Goal: Submit feedback/report problem: Leave review/rating

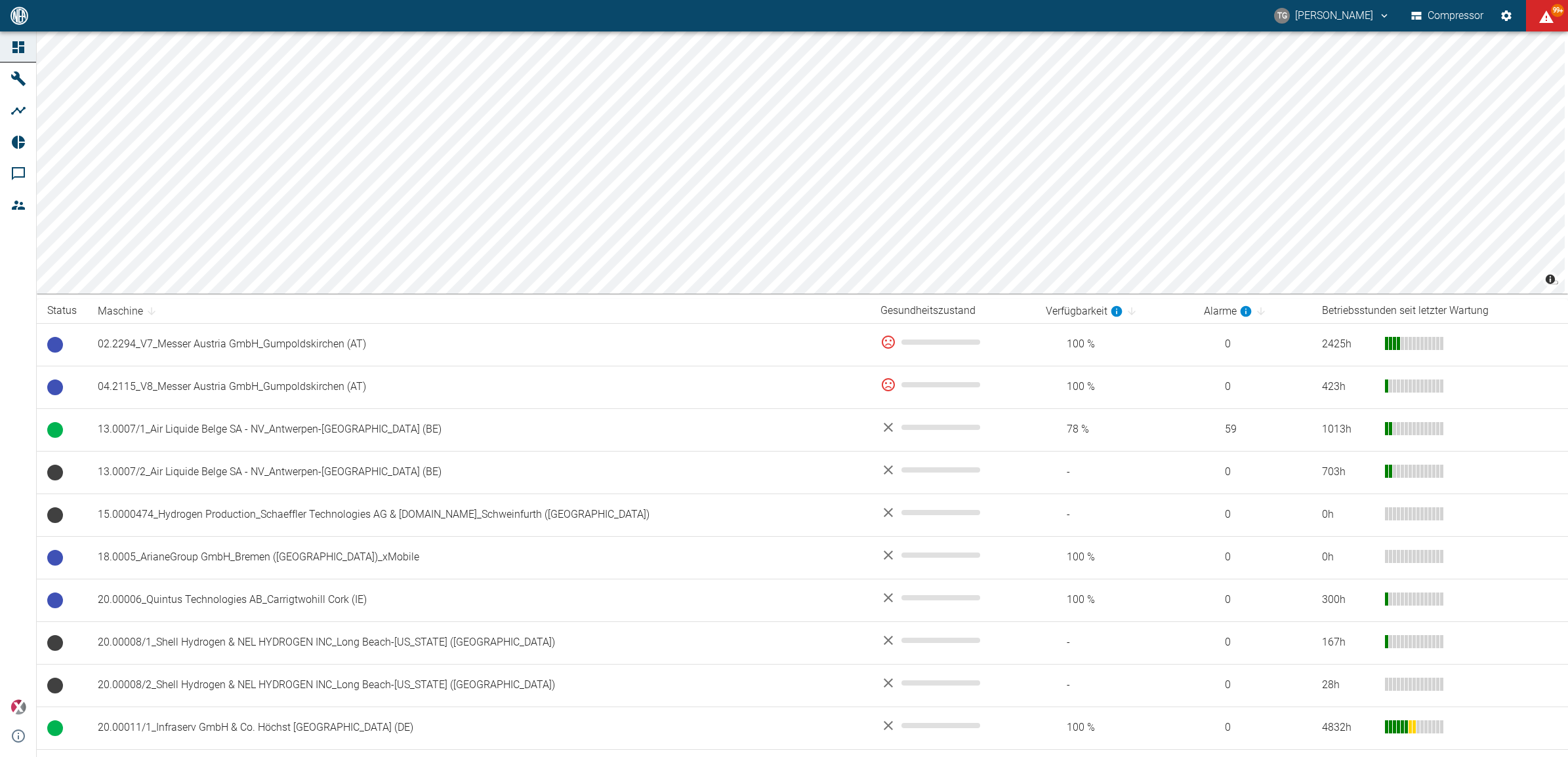
scroll to position [806, 0]
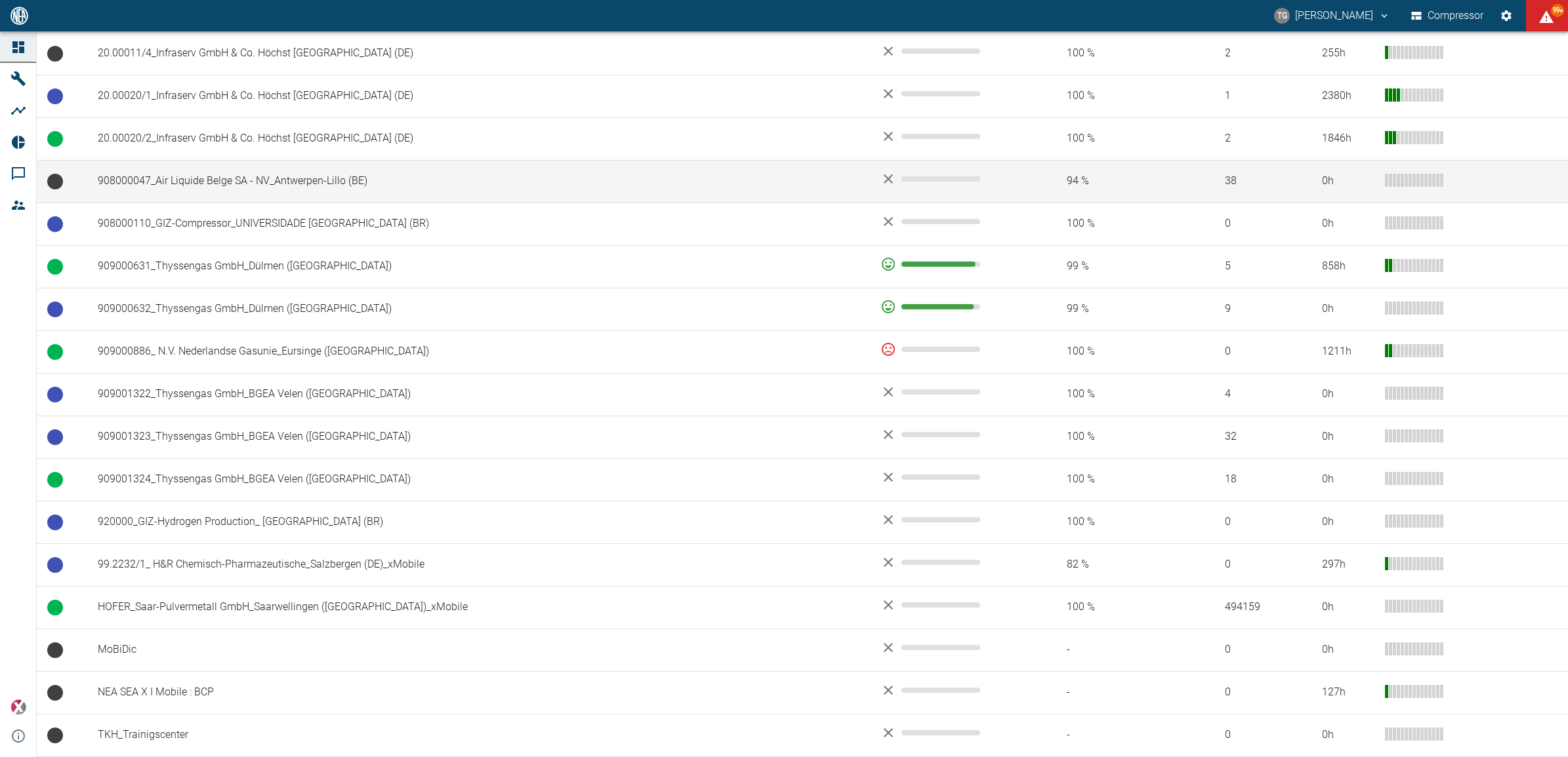
click at [200, 170] on td "908000047_Air Liquide Belge SA - NV_Antwerpen-Lillo (BE)" at bounding box center [479, 181] width 783 height 43
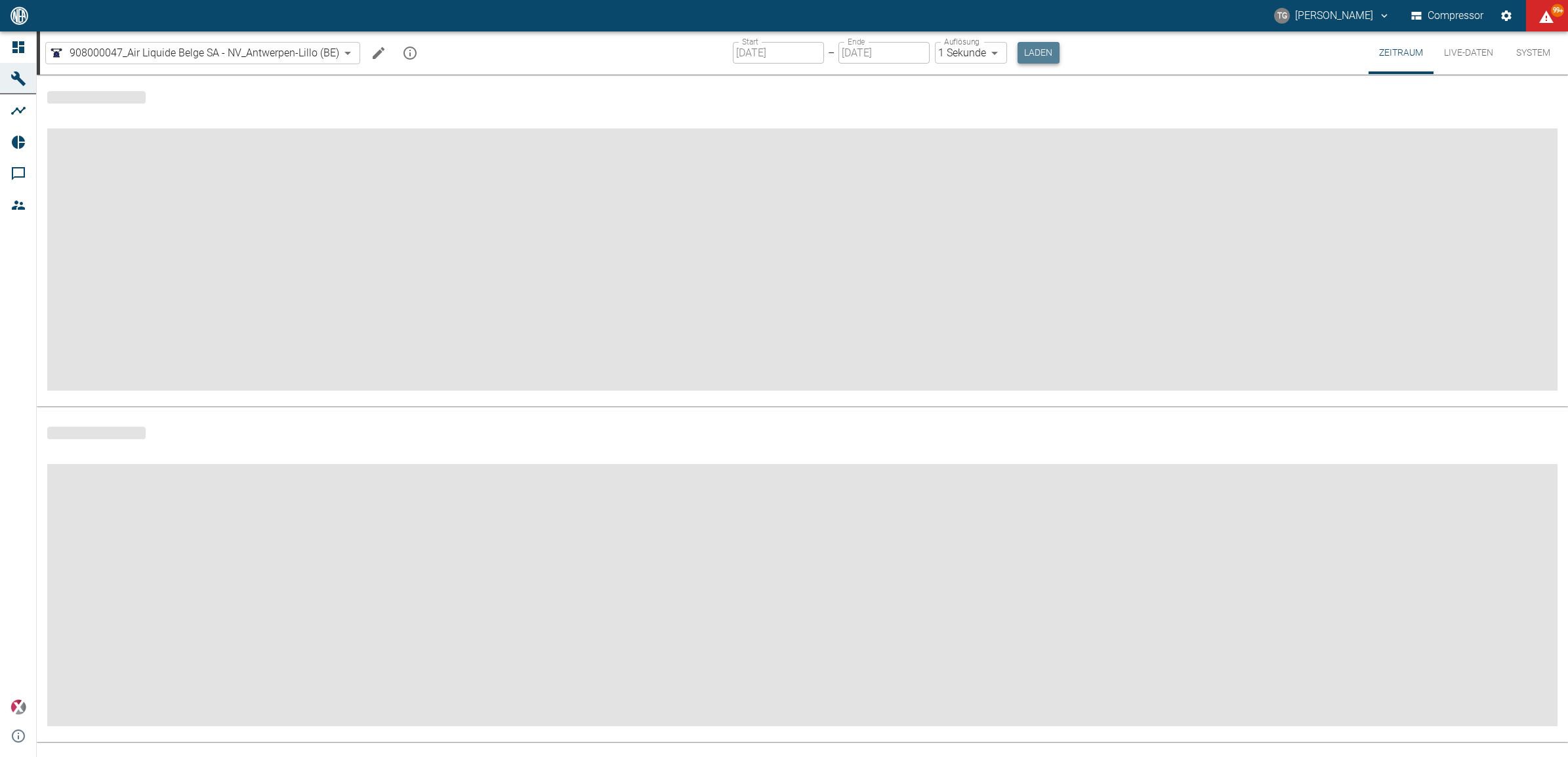
click at [1032, 57] on button "Laden" at bounding box center [1039, 52] width 42 height 22
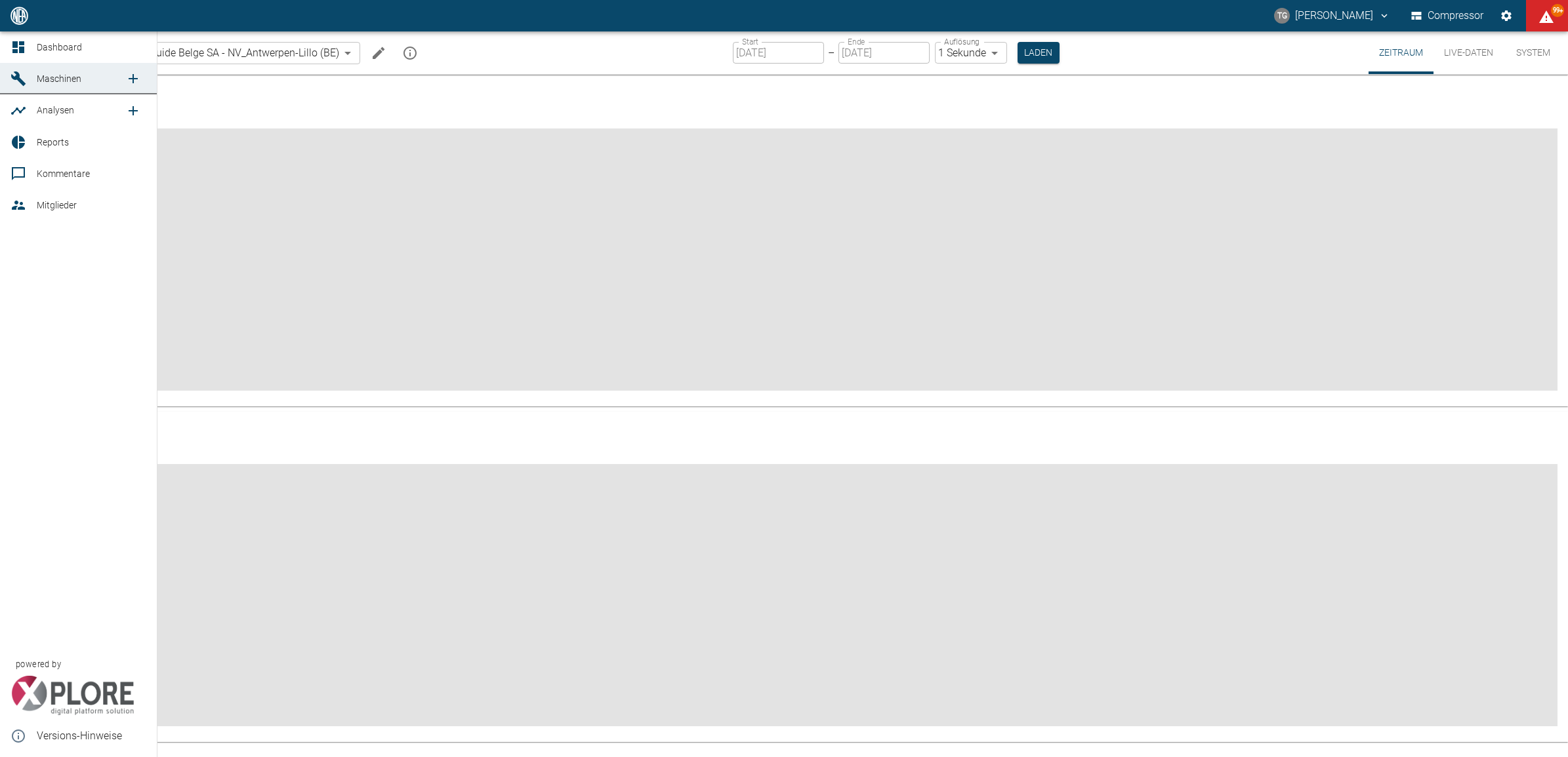
click at [23, 41] on icon at bounding box center [19, 47] width 12 height 12
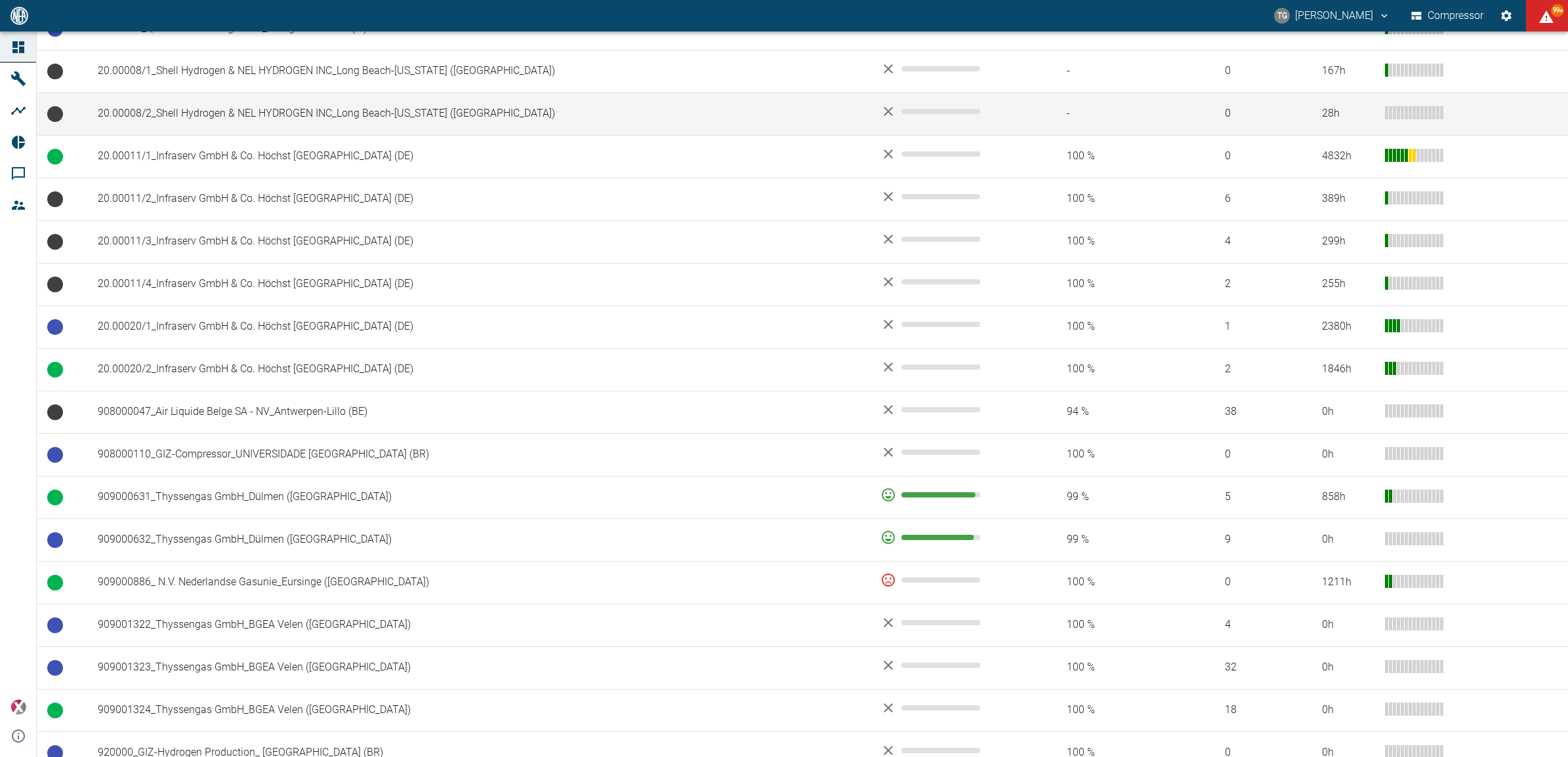
scroll to position [574, 0]
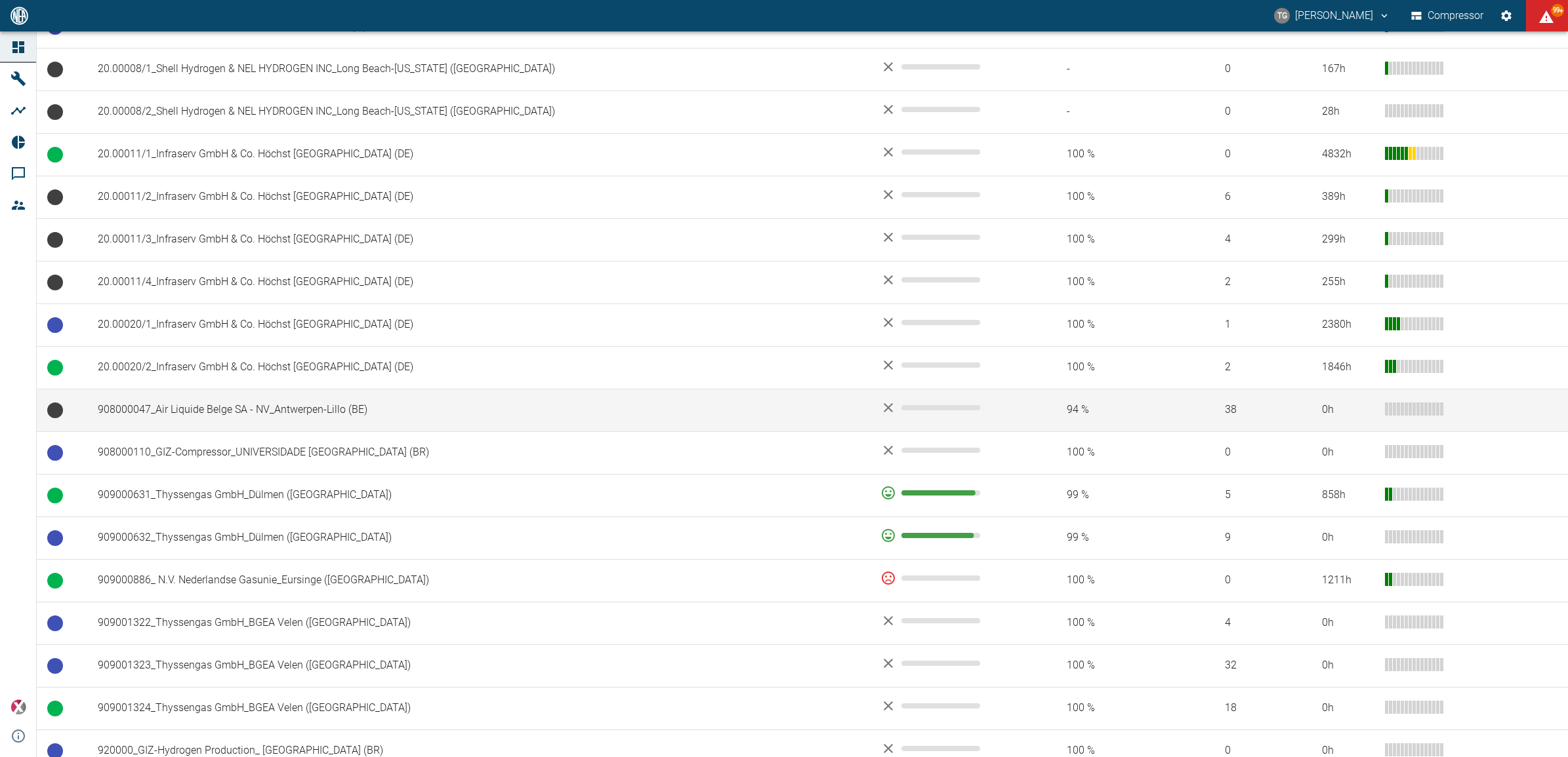
click at [168, 410] on td "908000047_Air Liquide Belge SA - NV_Antwerpen-Lillo (BE)" at bounding box center [479, 410] width 783 height 43
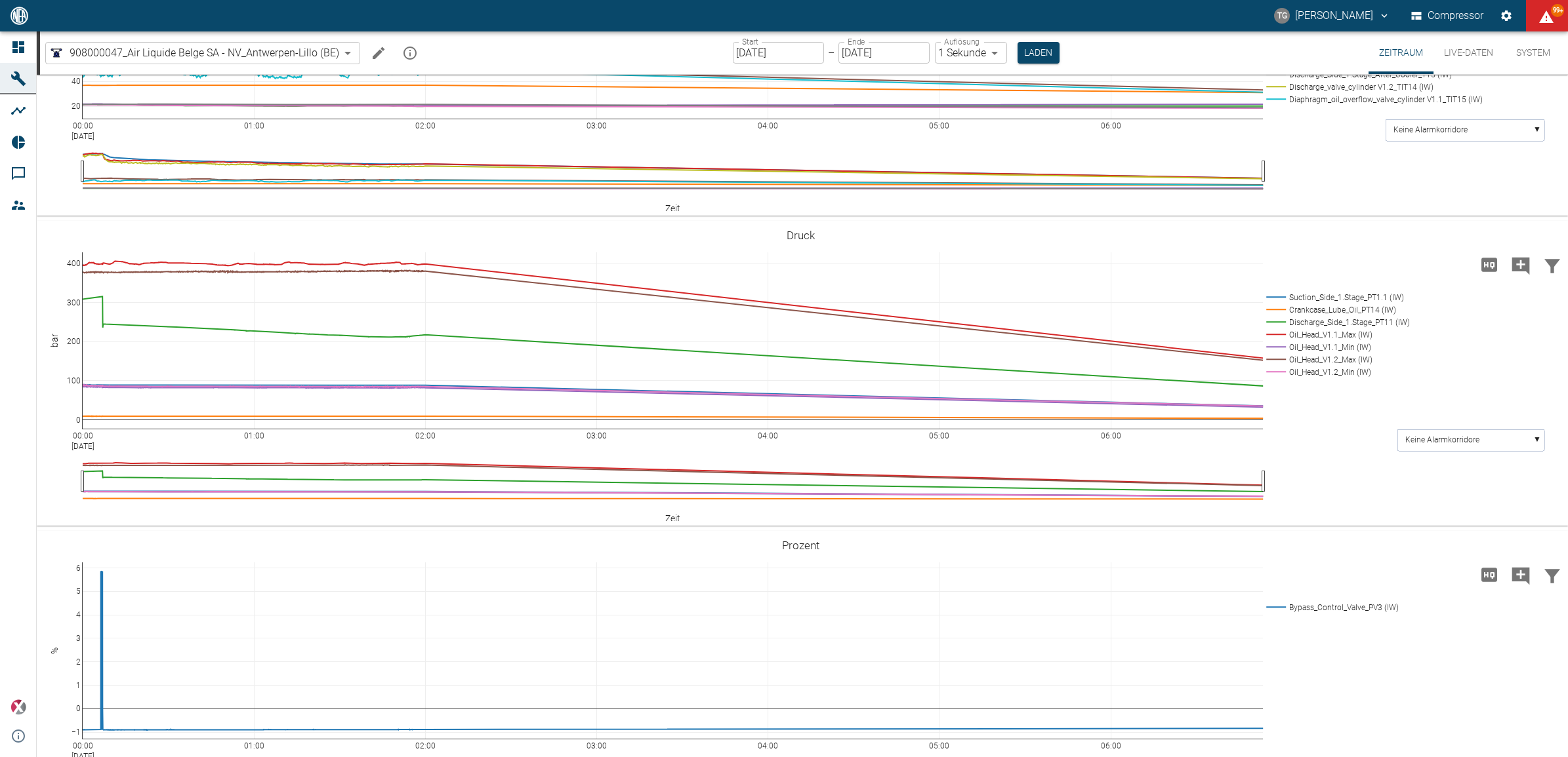
scroll to position [901, 0]
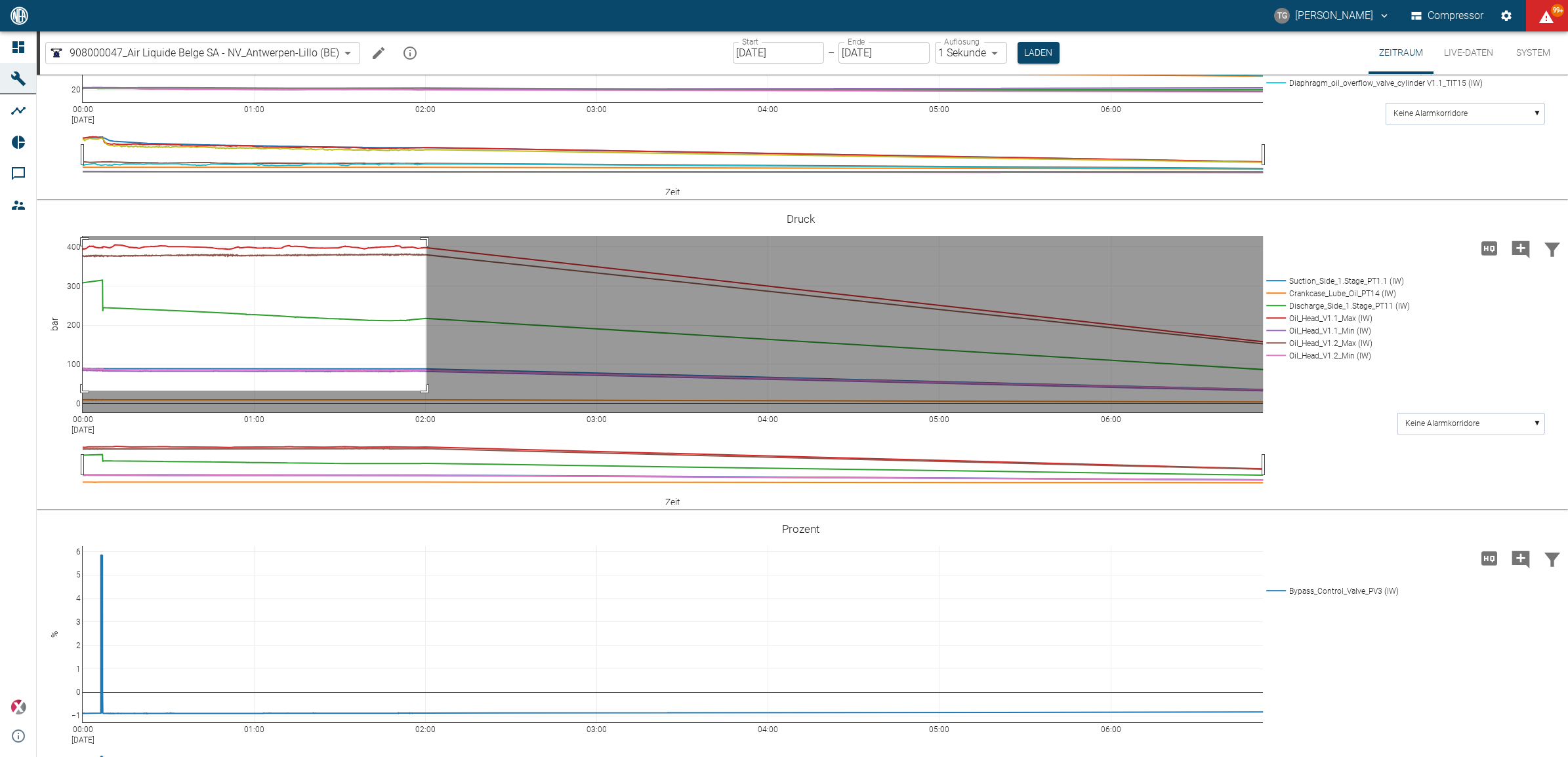
drag, startPoint x: 426, startPoint y: 449, endPoint x: 33, endPoint y: 600, distance: 421.0
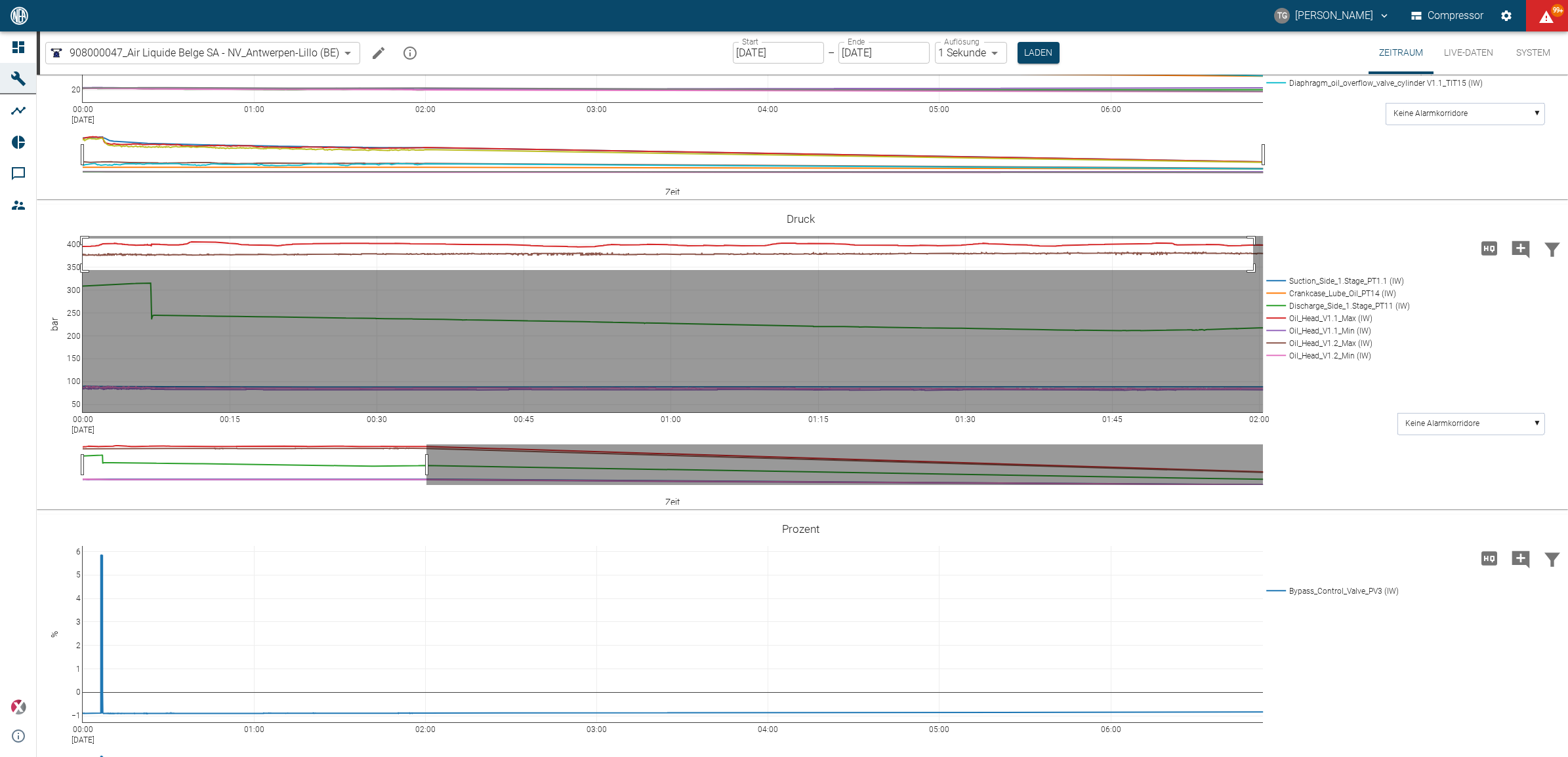
drag, startPoint x: 1253, startPoint y: 448, endPoint x: 53, endPoint y: 479, distance: 1200.4
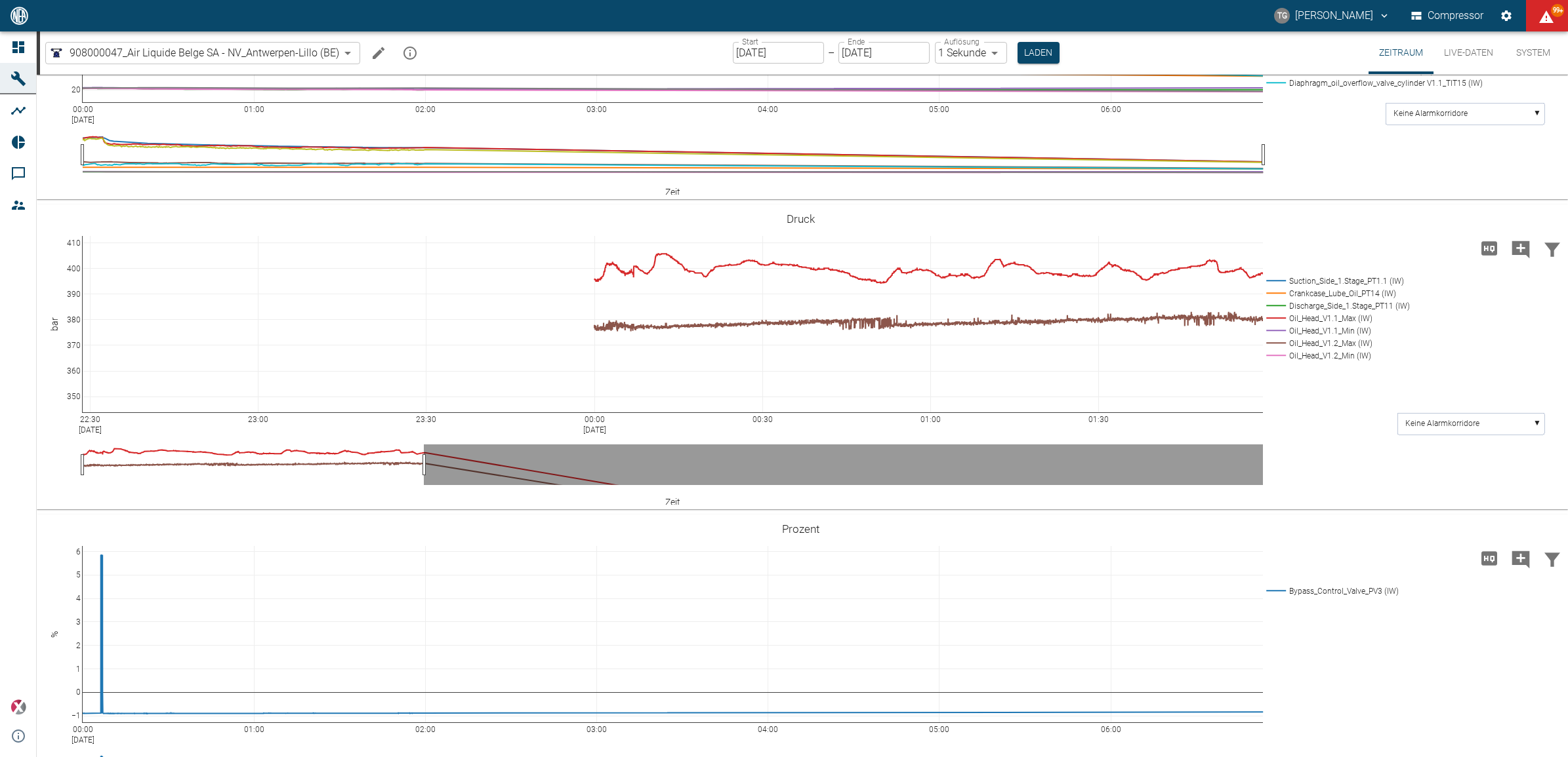
drag, startPoint x: 83, startPoint y: 625, endPoint x: 612, endPoint y: 669, distance: 530.8
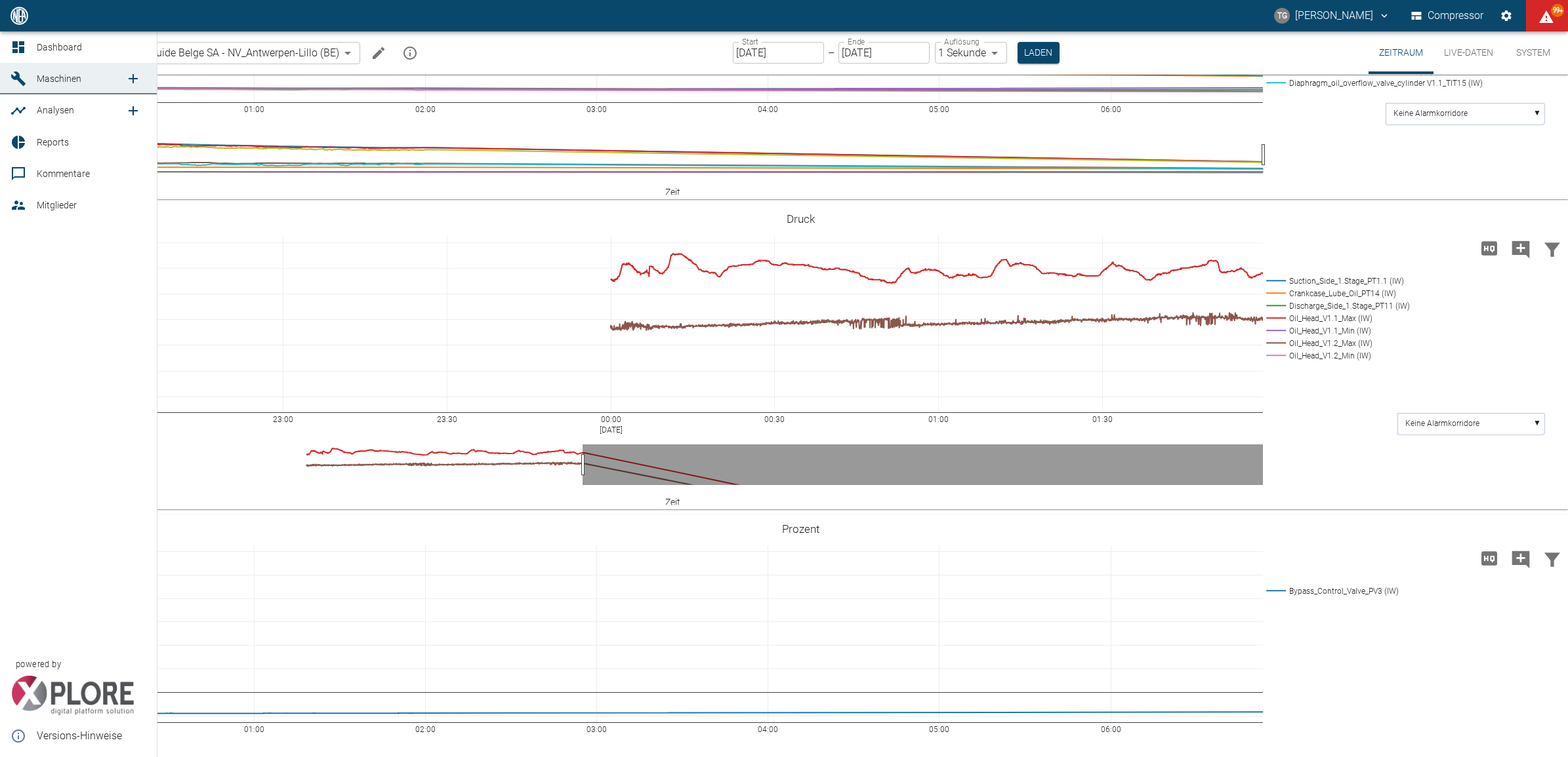
click at [29, 46] on div at bounding box center [20, 47] width 19 height 16
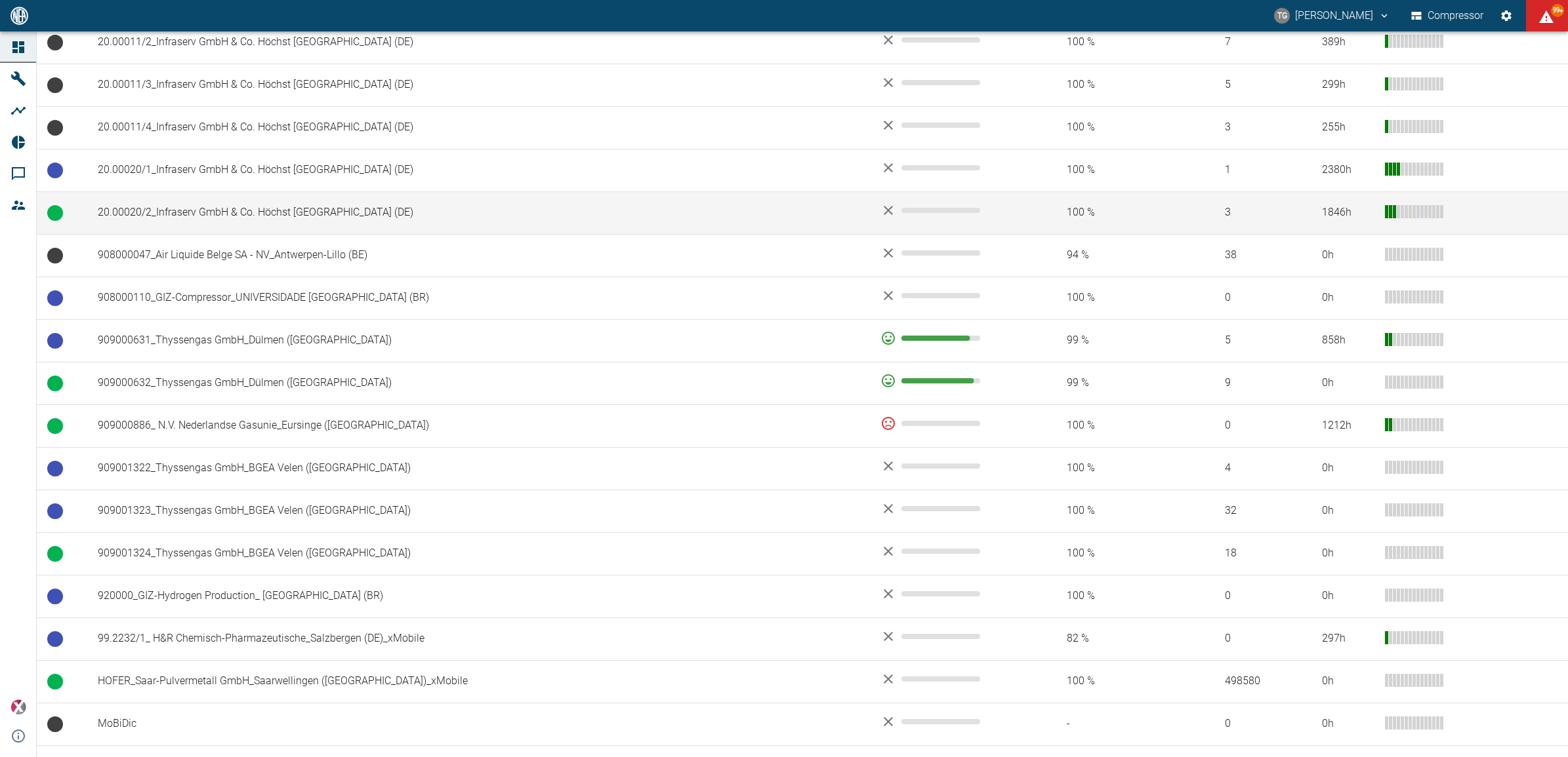
scroll to position [738, 0]
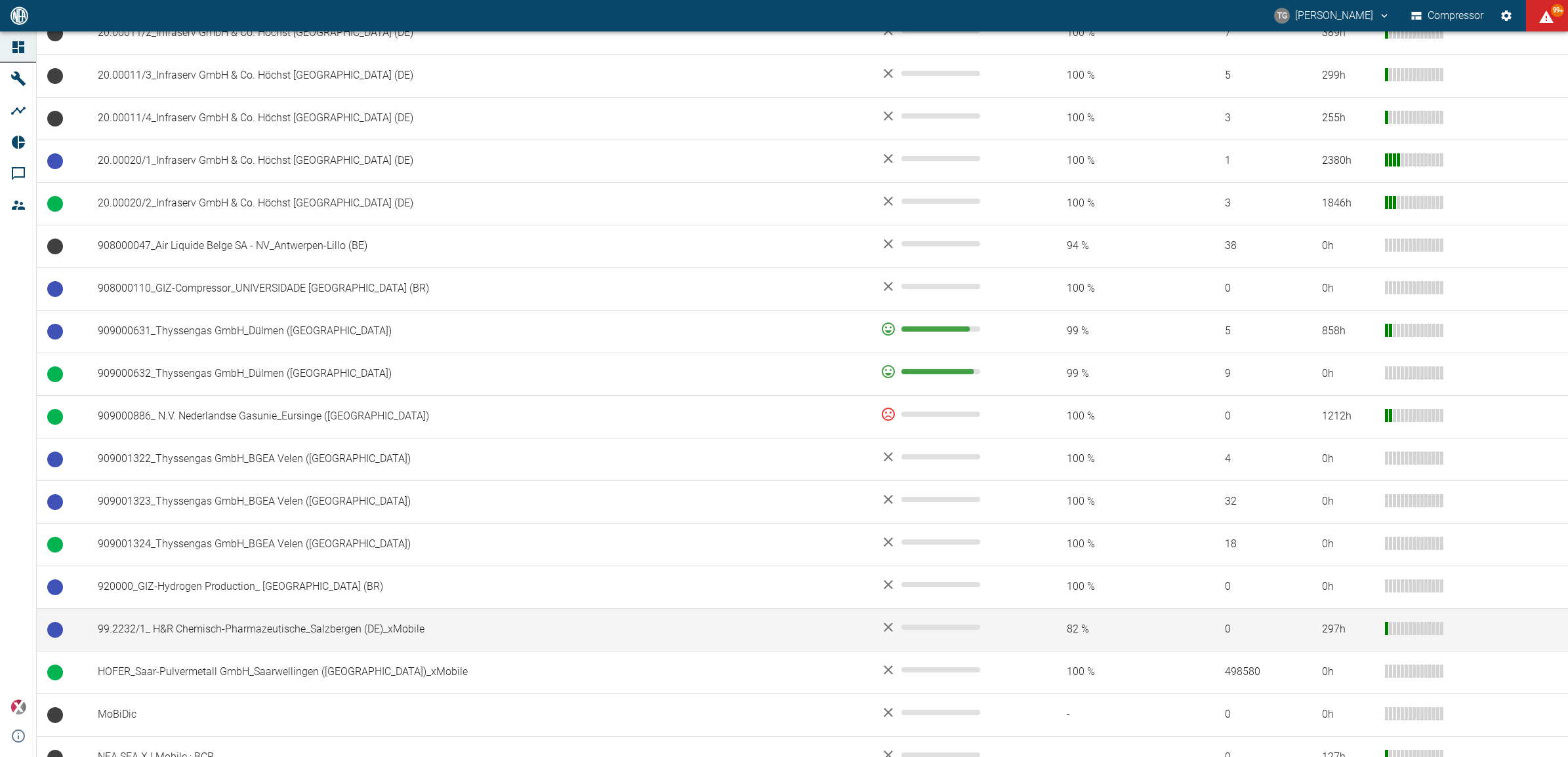
click at [197, 629] on td "99.2232/1_ H&R Chemisch-Pharmazeutische_Salzbergen (DE)_xMobile" at bounding box center [479, 629] width 783 height 43
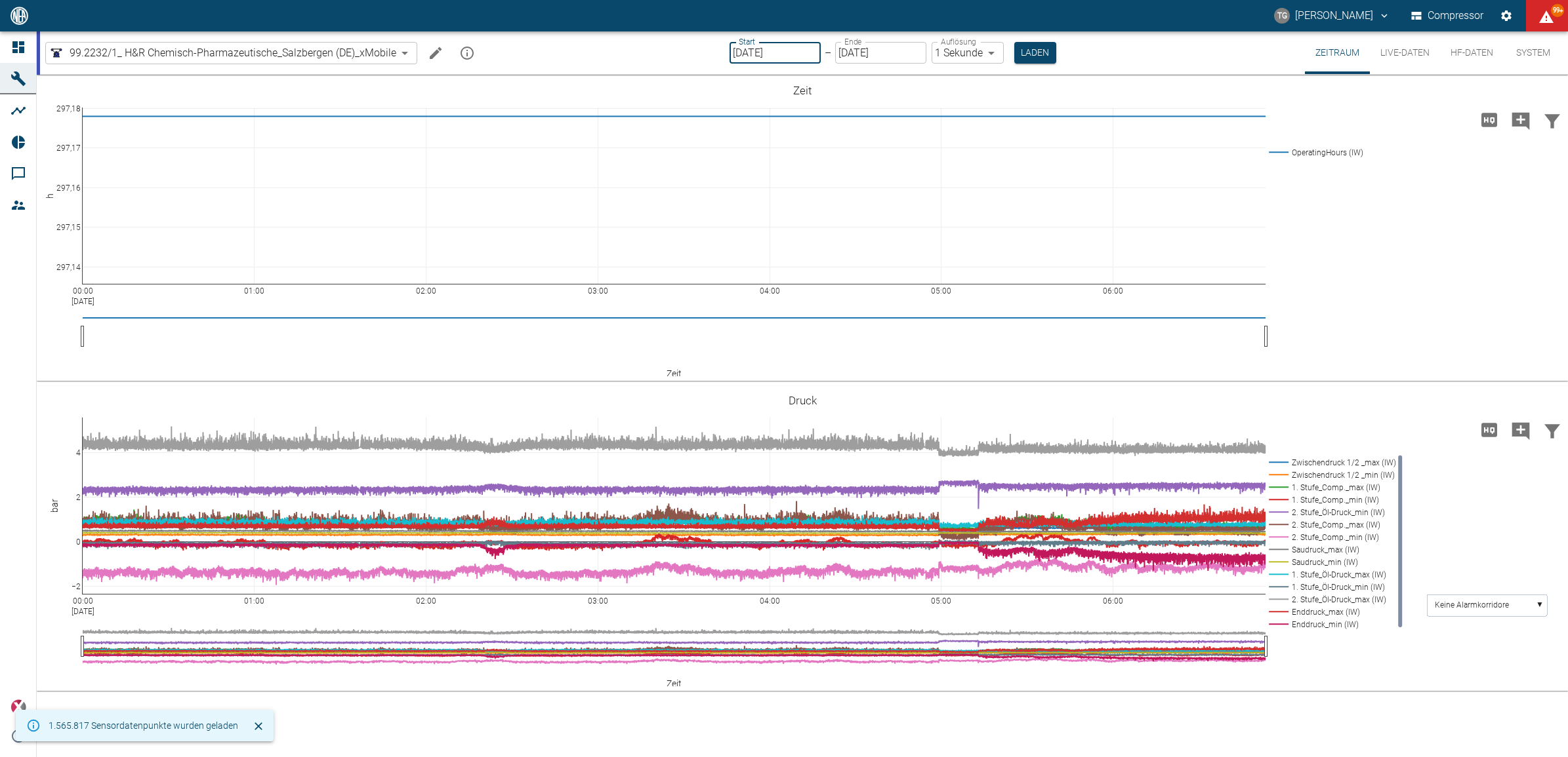
click at [776, 49] on input "[DATE]" at bounding box center [775, 52] width 91 height 22
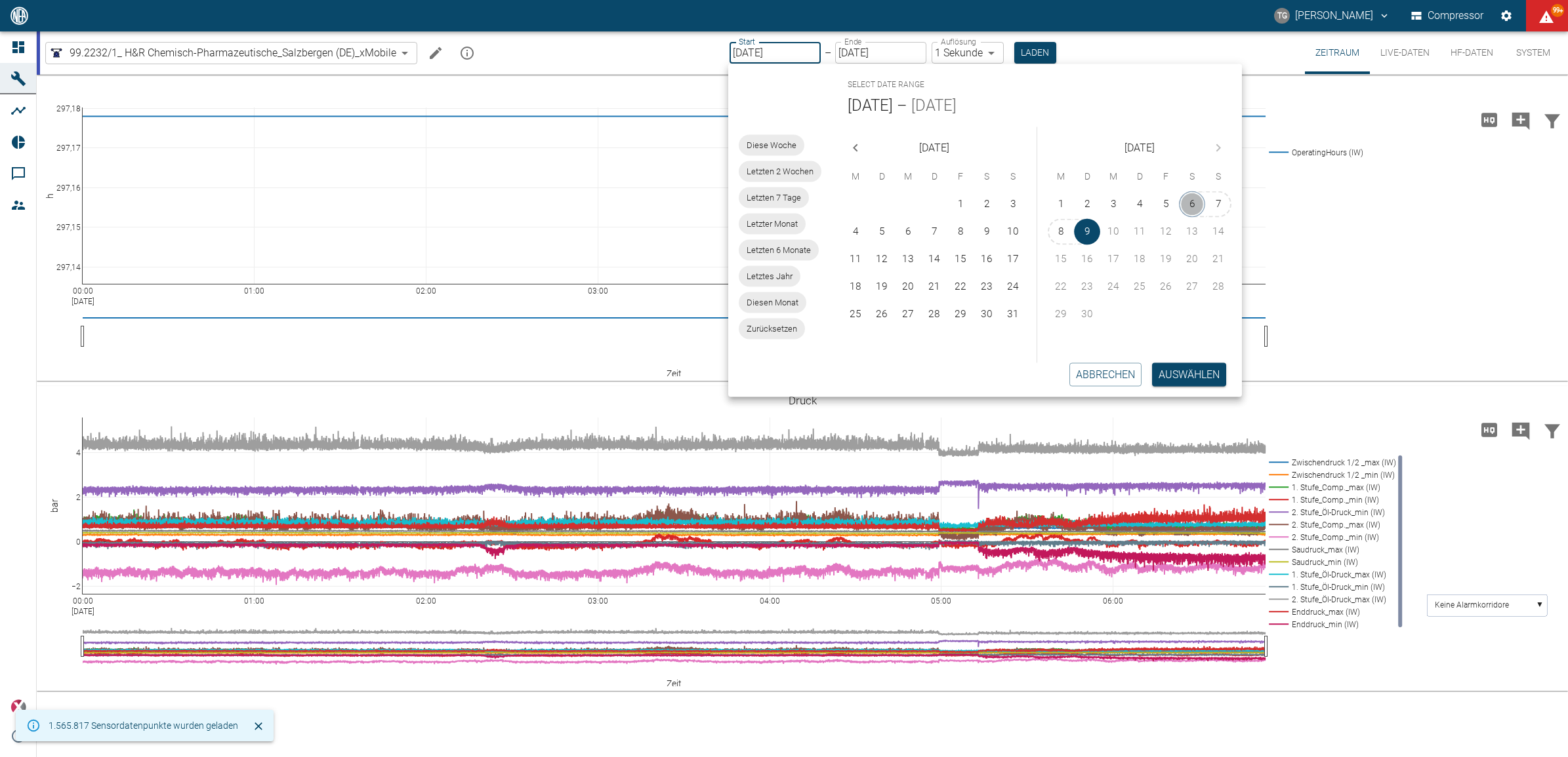
click at [1179, 206] on button "6" at bounding box center [1192, 204] width 26 height 26
type input "06.09.2025"
click at [1194, 205] on button "6" at bounding box center [1192, 204] width 26 height 26
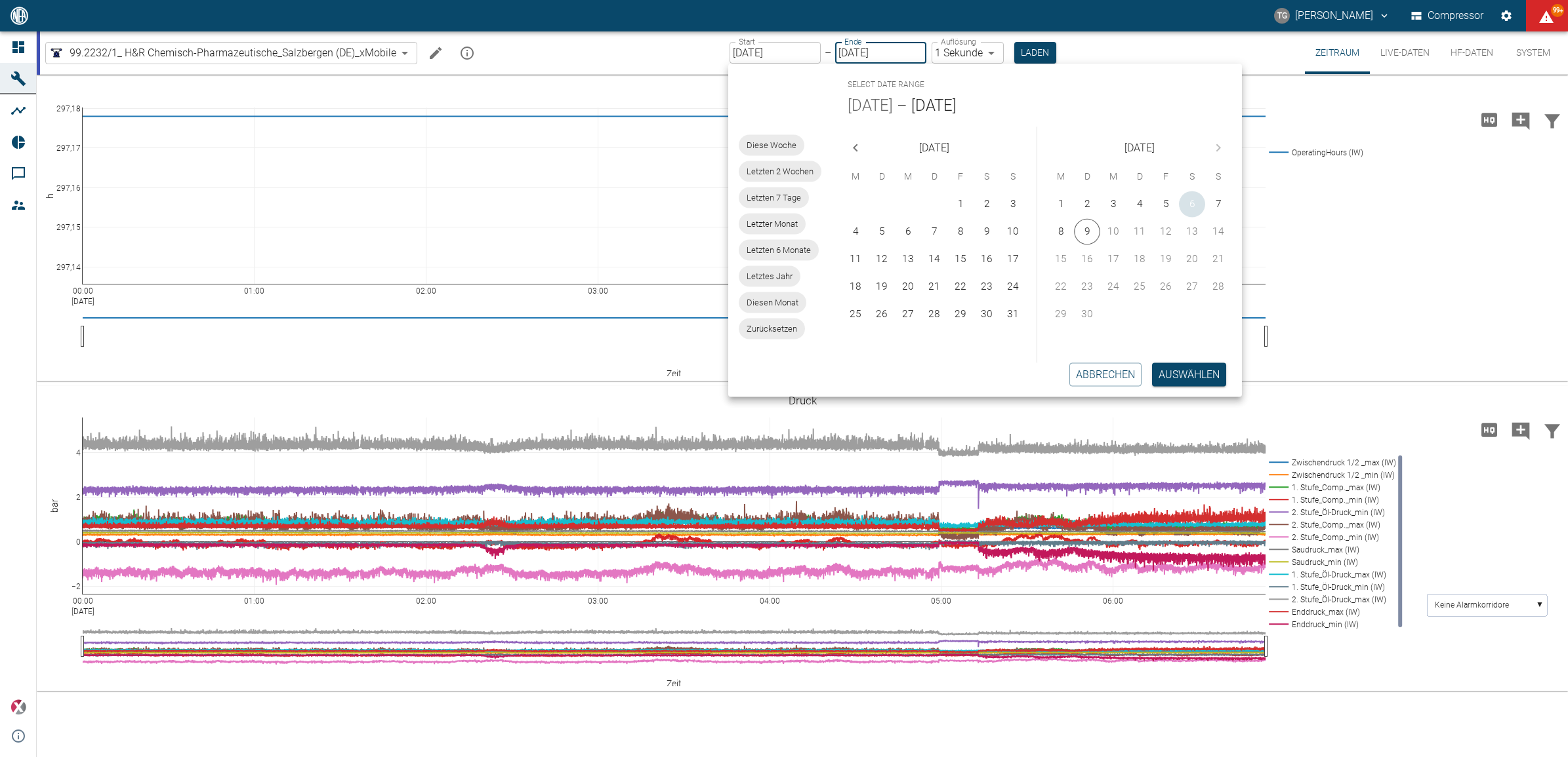
click at [1194, 205] on button "6" at bounding box center [1192, 204] width 26 height 26
click at [1181, 380] on button "Auswählen" at bounding box center [1189, 374] width 74 height 24
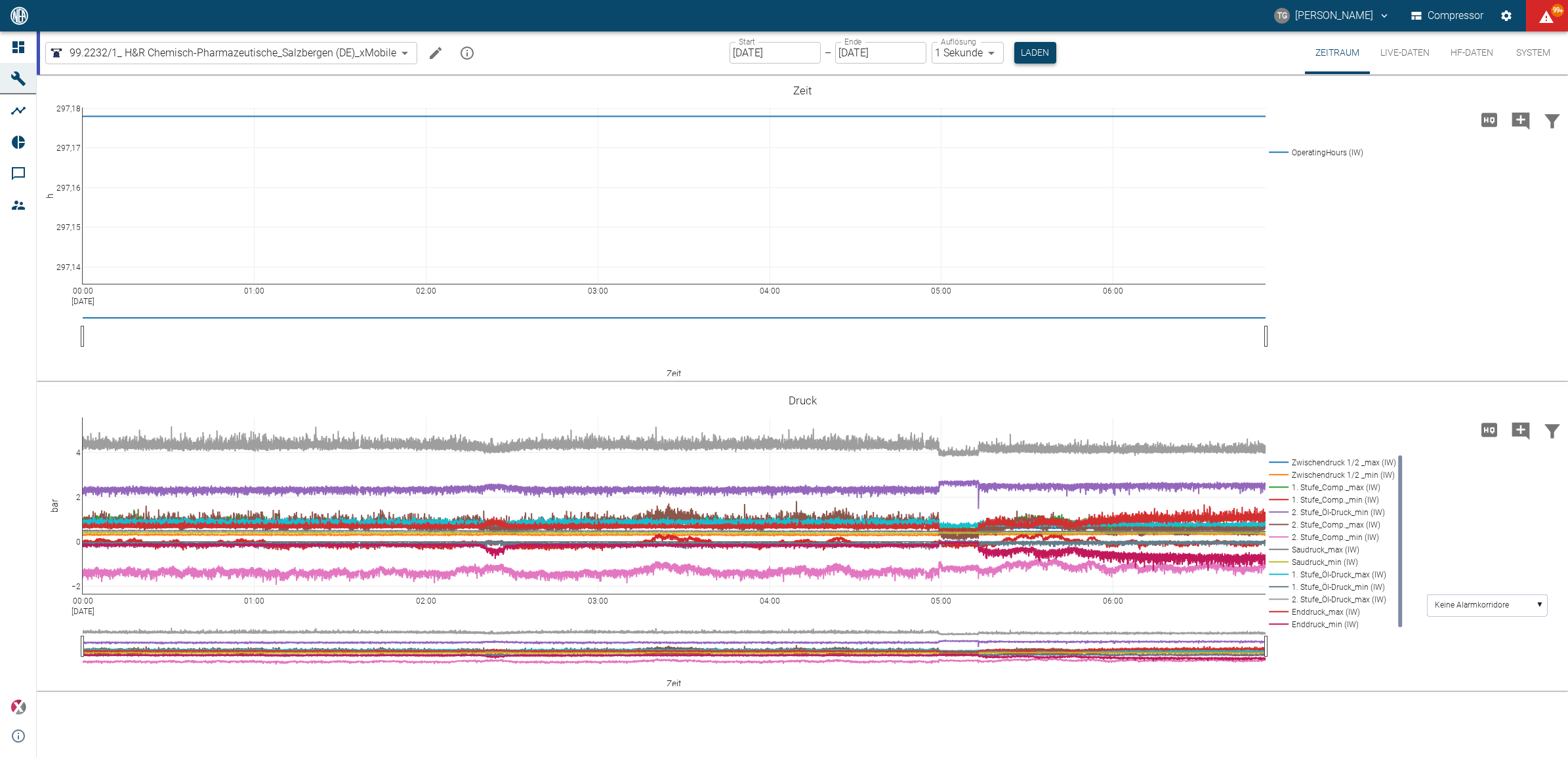
click at [1046, 52] on button "Laden" at bounding box center [1035, 52] width 42 height 22
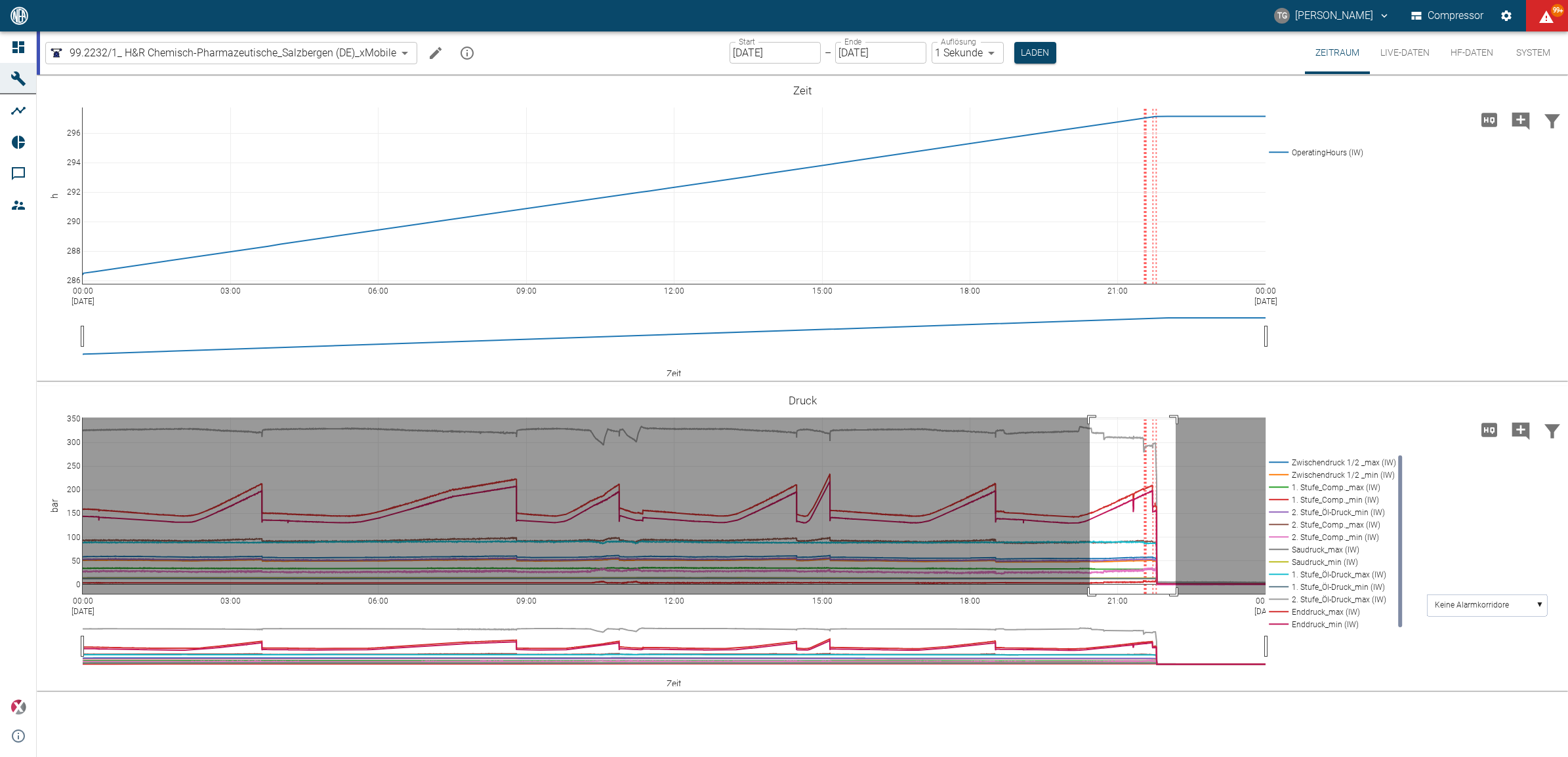
drag, startPoint x: 1089, startPoint y: 418, endPoint x: 1175, endPoint y: 602, distance: 203.1
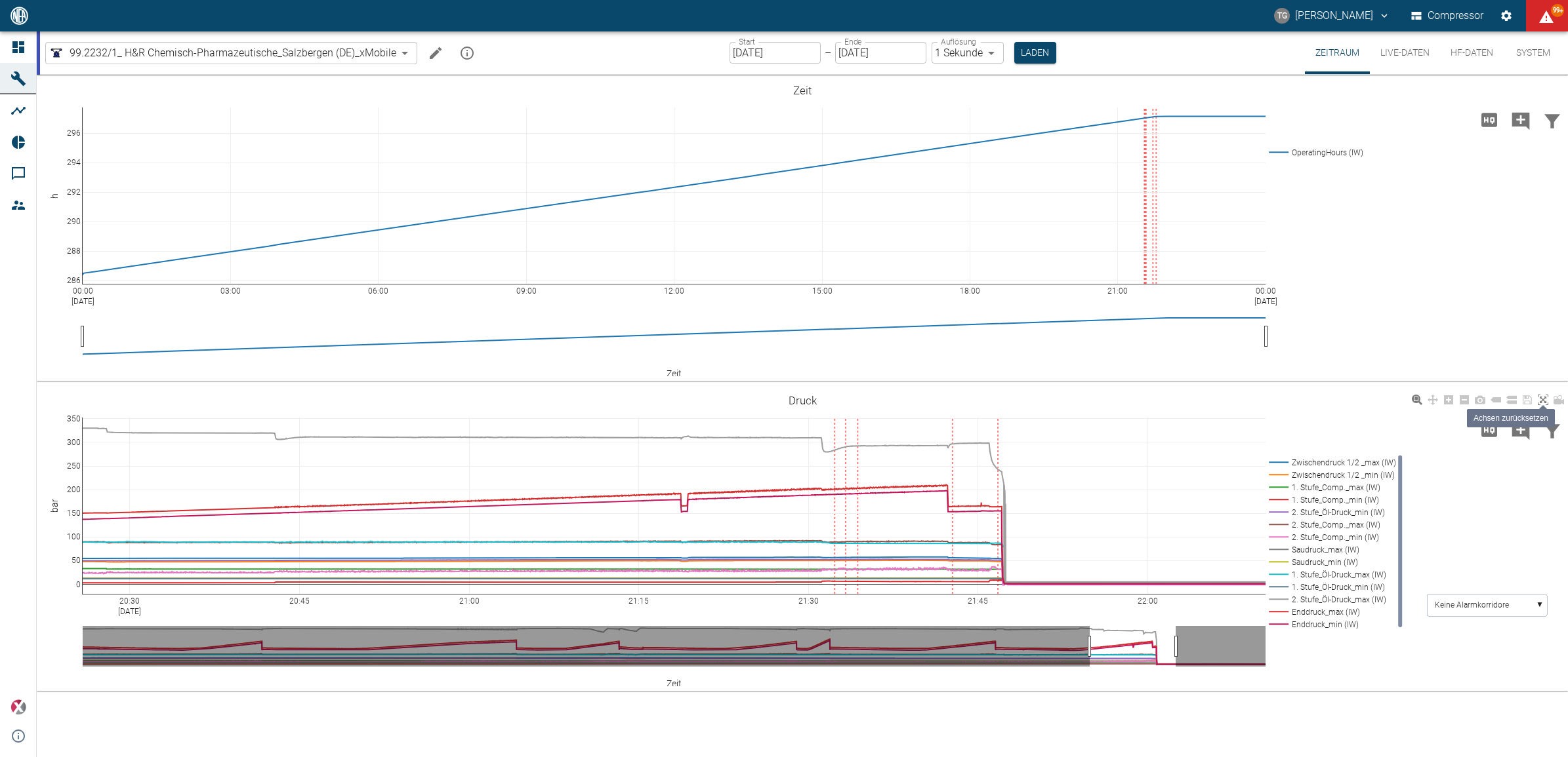
click at [1544, 398] on icon at bounding box center [1543, 400] width 10 height 10
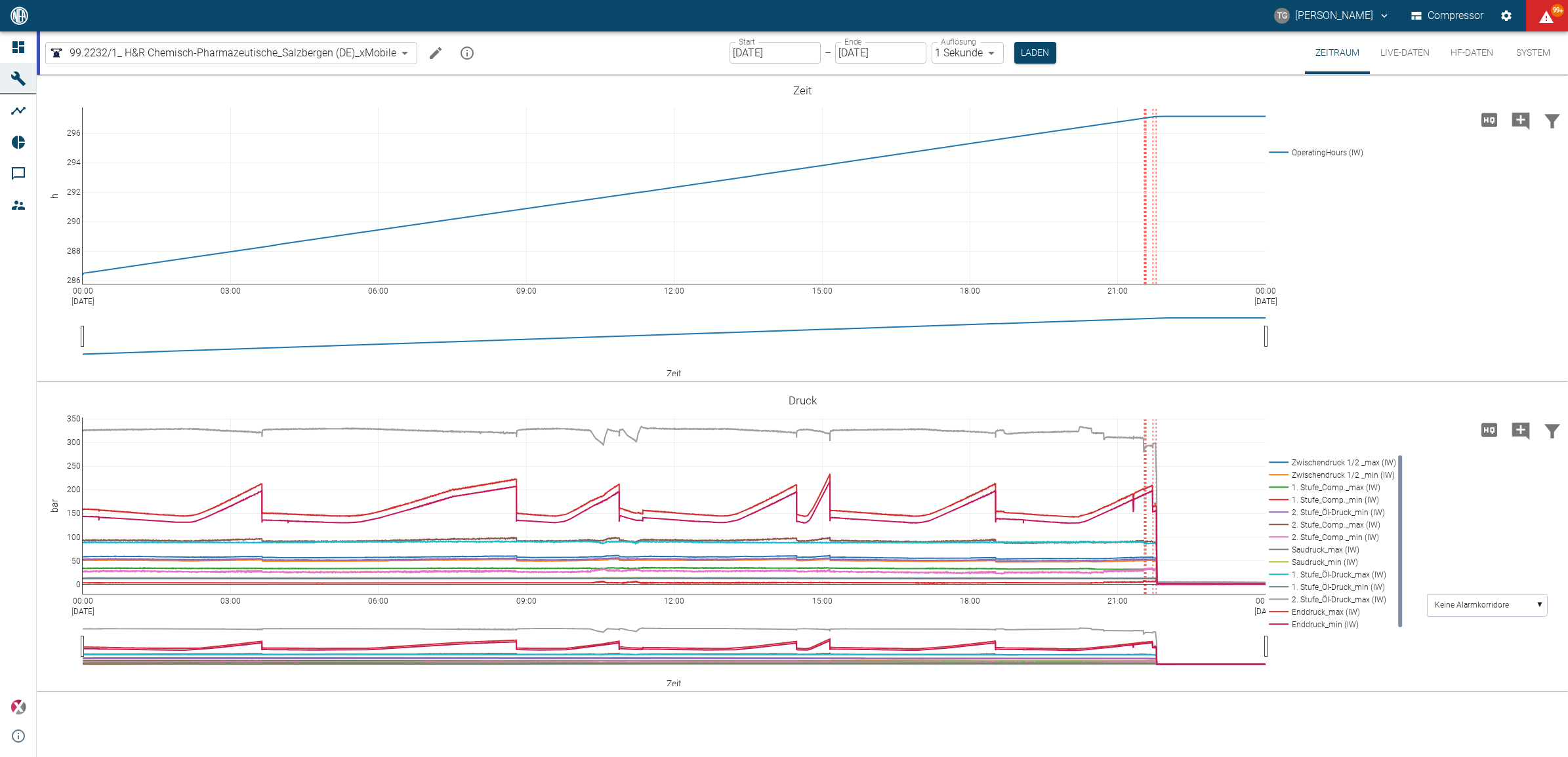
click at [764, 54] on input "[DATE]" at bounding box center [775, 52] width 91 height 22
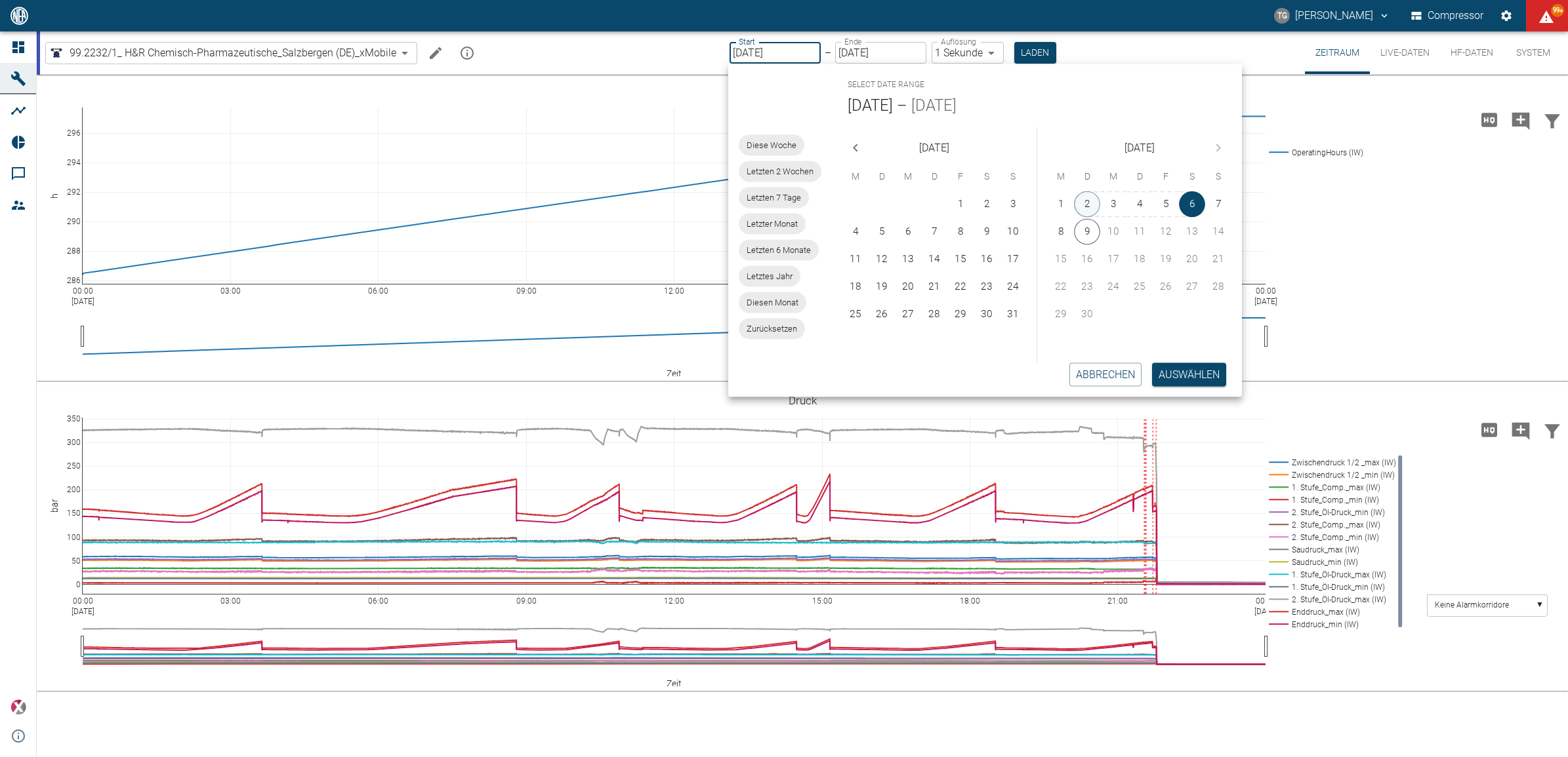
click at [1092, 202] on button "2" at bounding box center [1086, 204] width 26 height 26
type input "[DATE]"
click at [1175, 377] on button "Auswählen" at bounding box center [1189, 374] width 74 height 24
type input "2min"
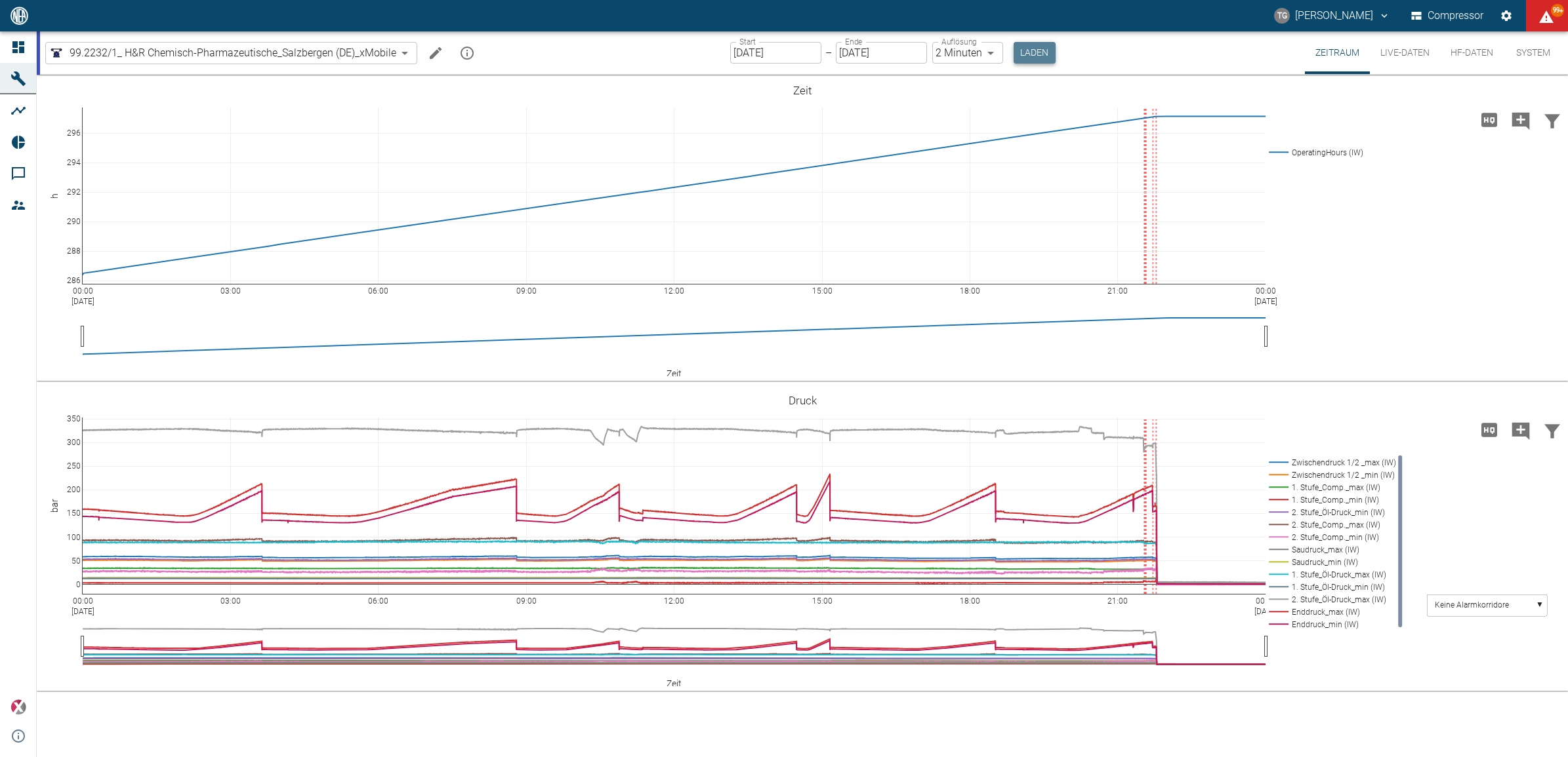
click at [1035, 54] on button "Laden" at bounding box center [1035, 52] width 42 height 22
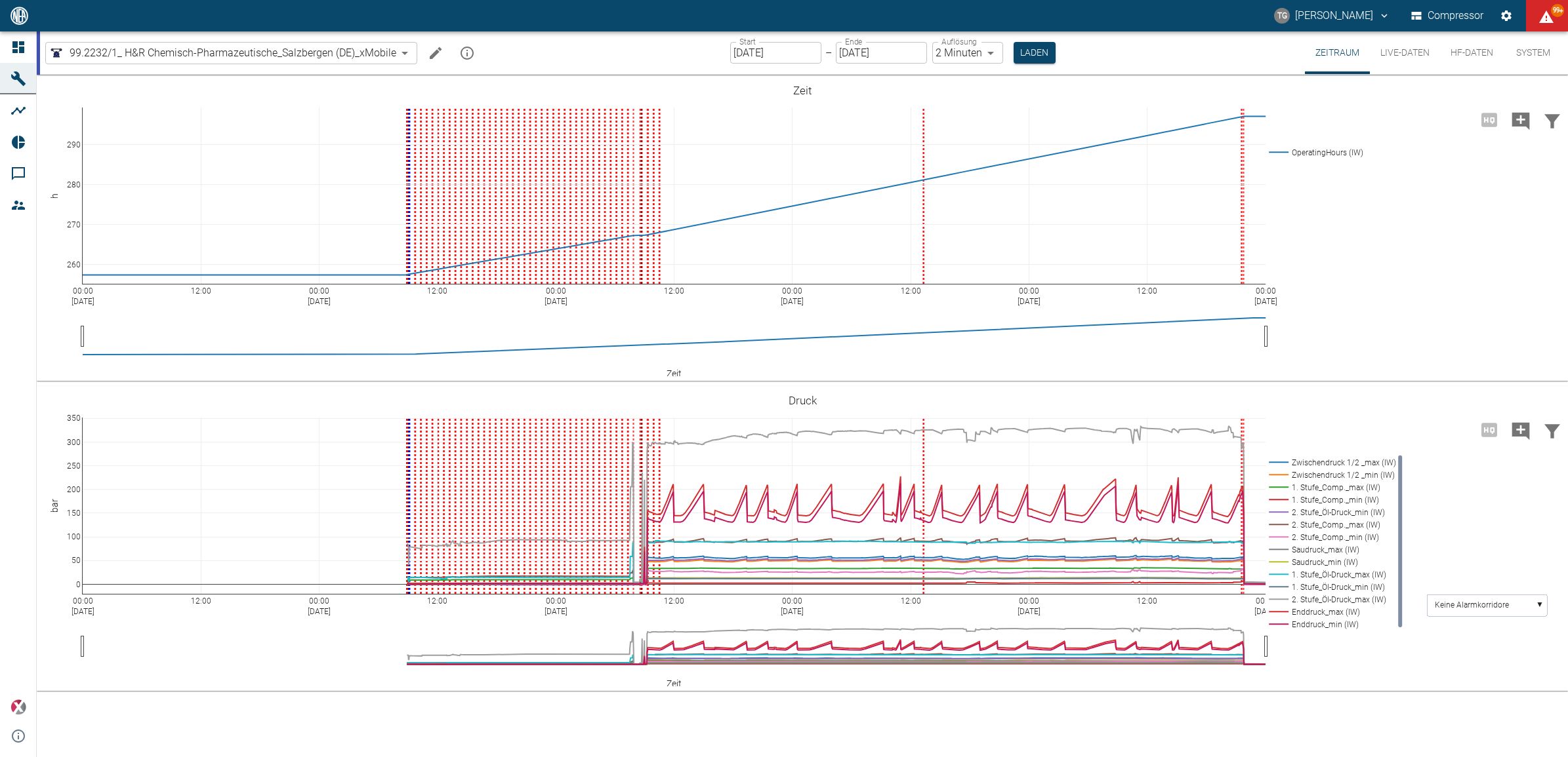
click at [856, 46] on label "Ende" at bounding box center [853, 41] width 17 height 11
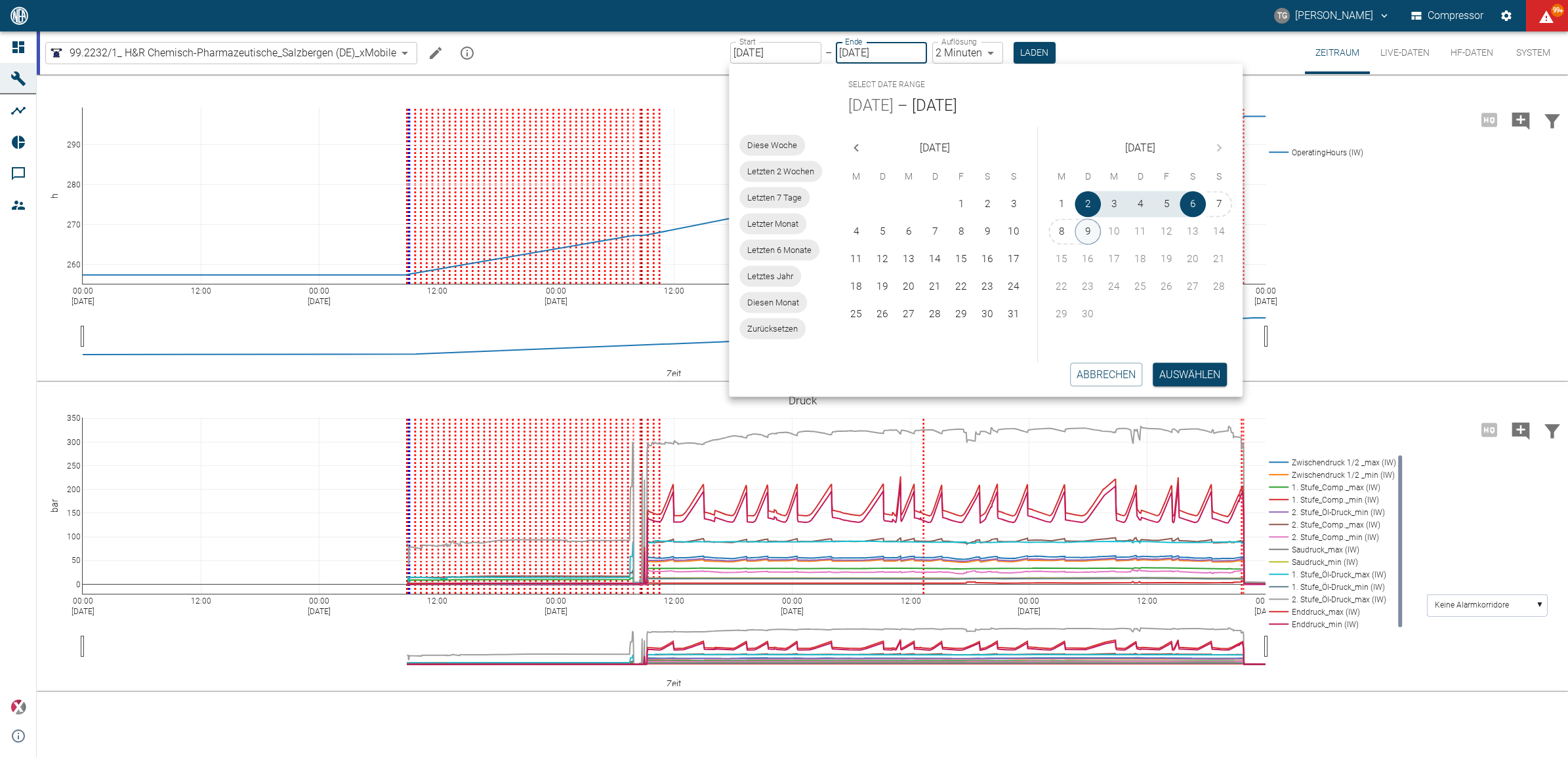
click at [1093, 229] on button "9" at bounding box center [1087, 232] width 26 height 26
type input "[DATE]"
click at [1192, 368] on button "Auswählen" at bounding box center [1190, 374] width 74 height 24
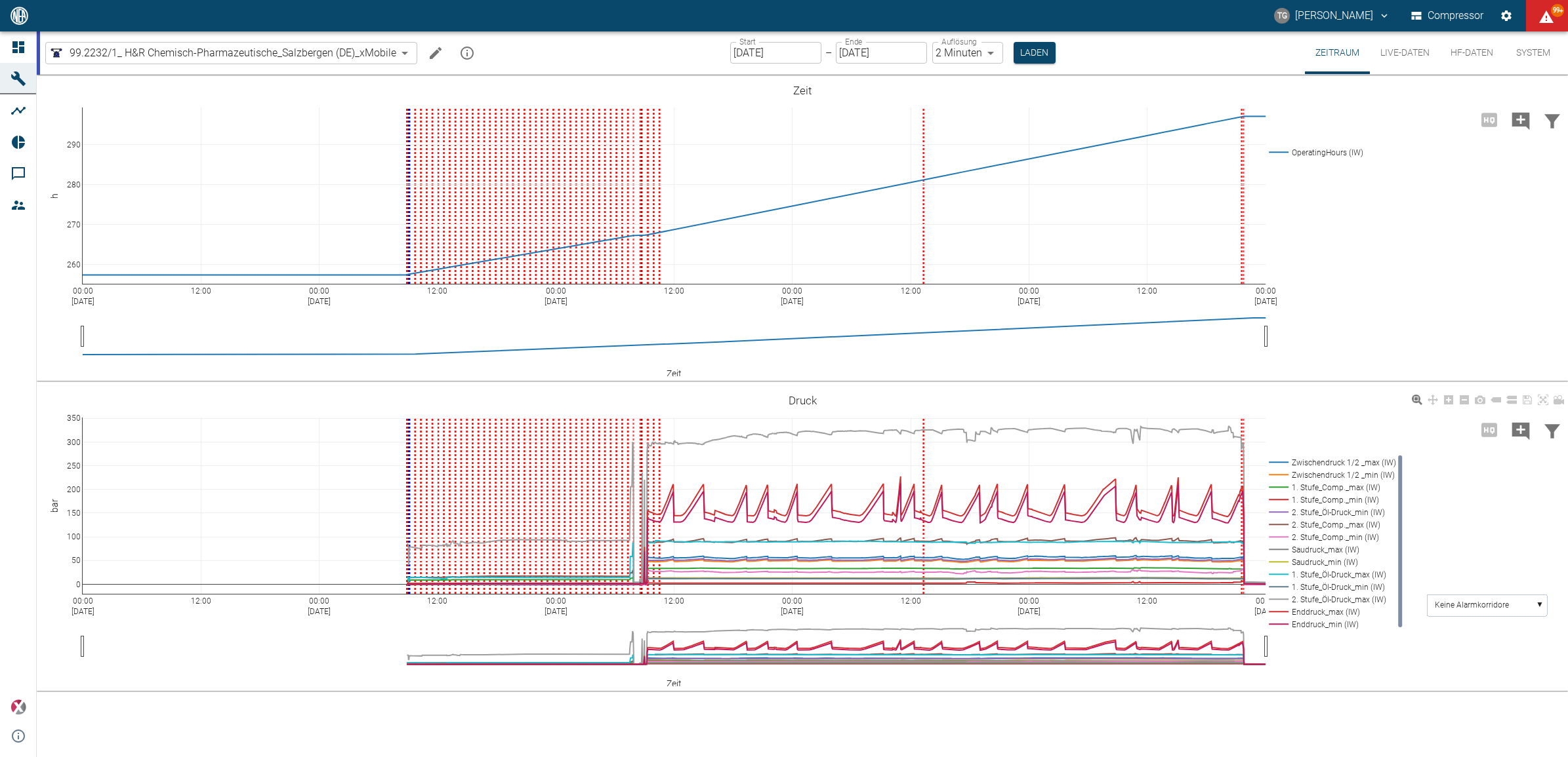
drag, startPoint x: 1036, startPoint y: 45, endPoint x: 1083, endPoint y: 427, distance: 384.9
click at [1040, 46] on button "Laden" at bounding box center [1035, 52] width 42 height 22
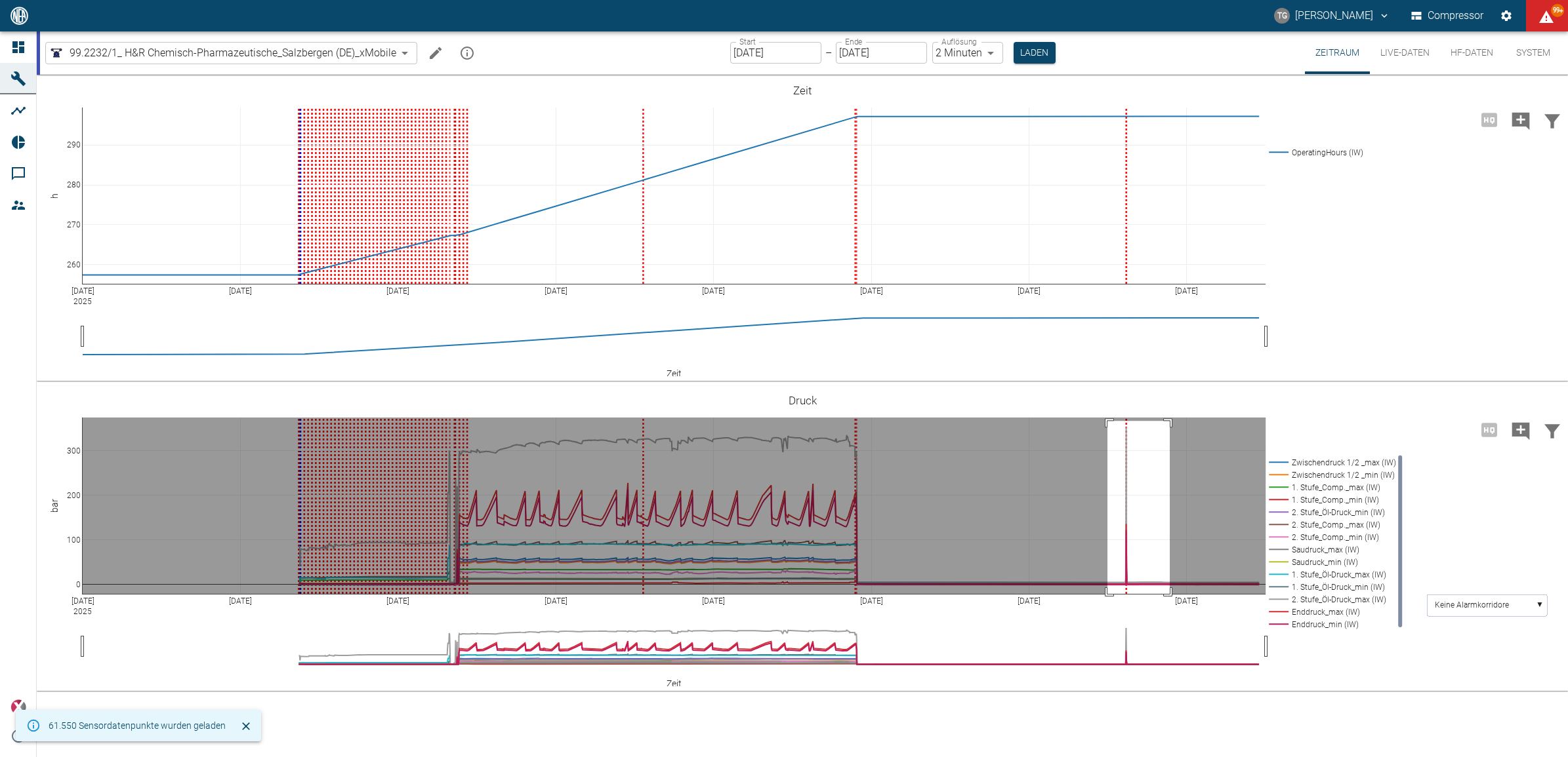
drag, startPoint x: 1107, startPoint y: 421, endPoint x: 1169, endPoint y: 608, distance: 197.0
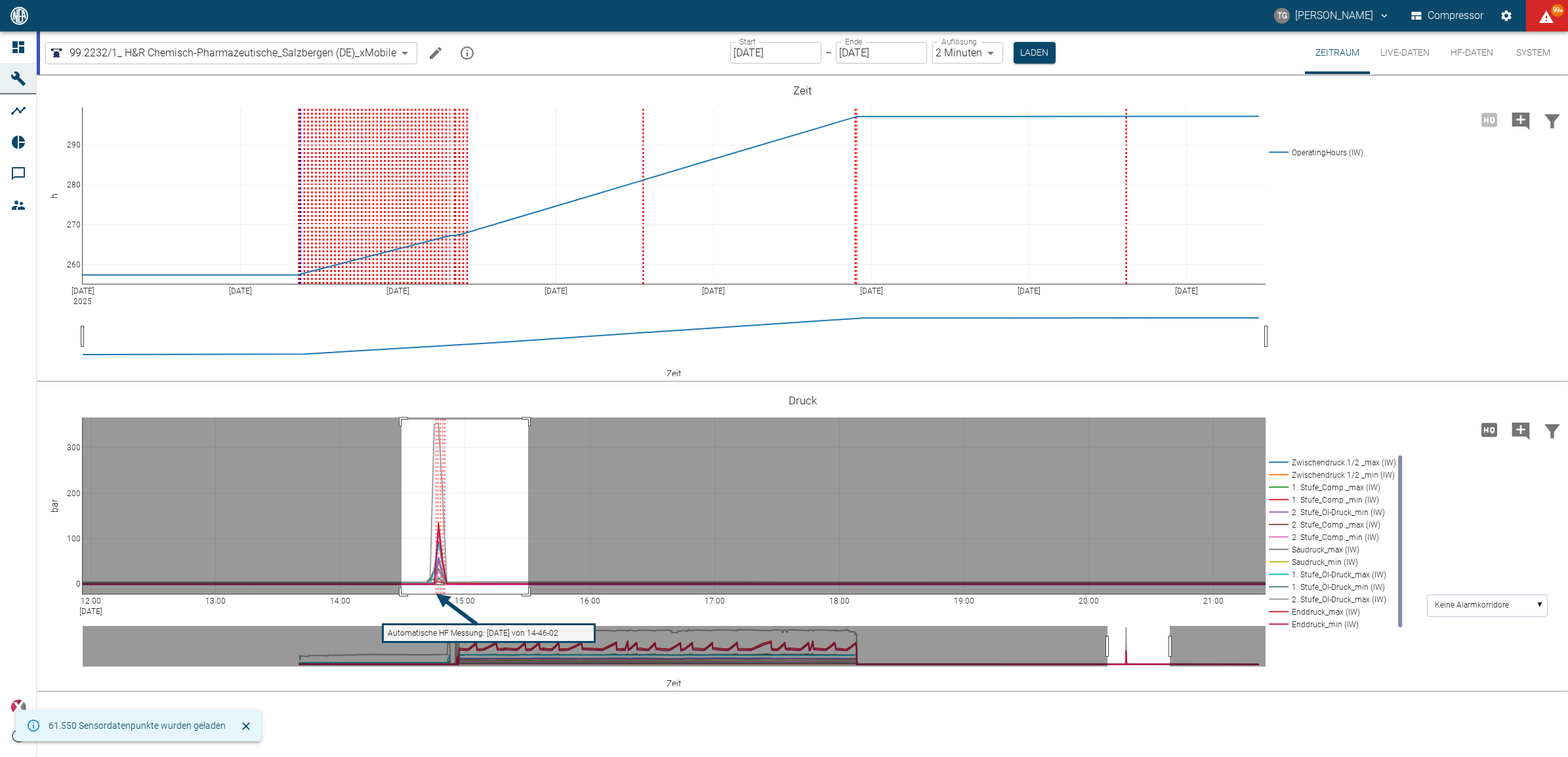
drag, startPoint x: 402, startPoint y: 420, endPoint x: 528, endPoint y: 652, distance: 264.0
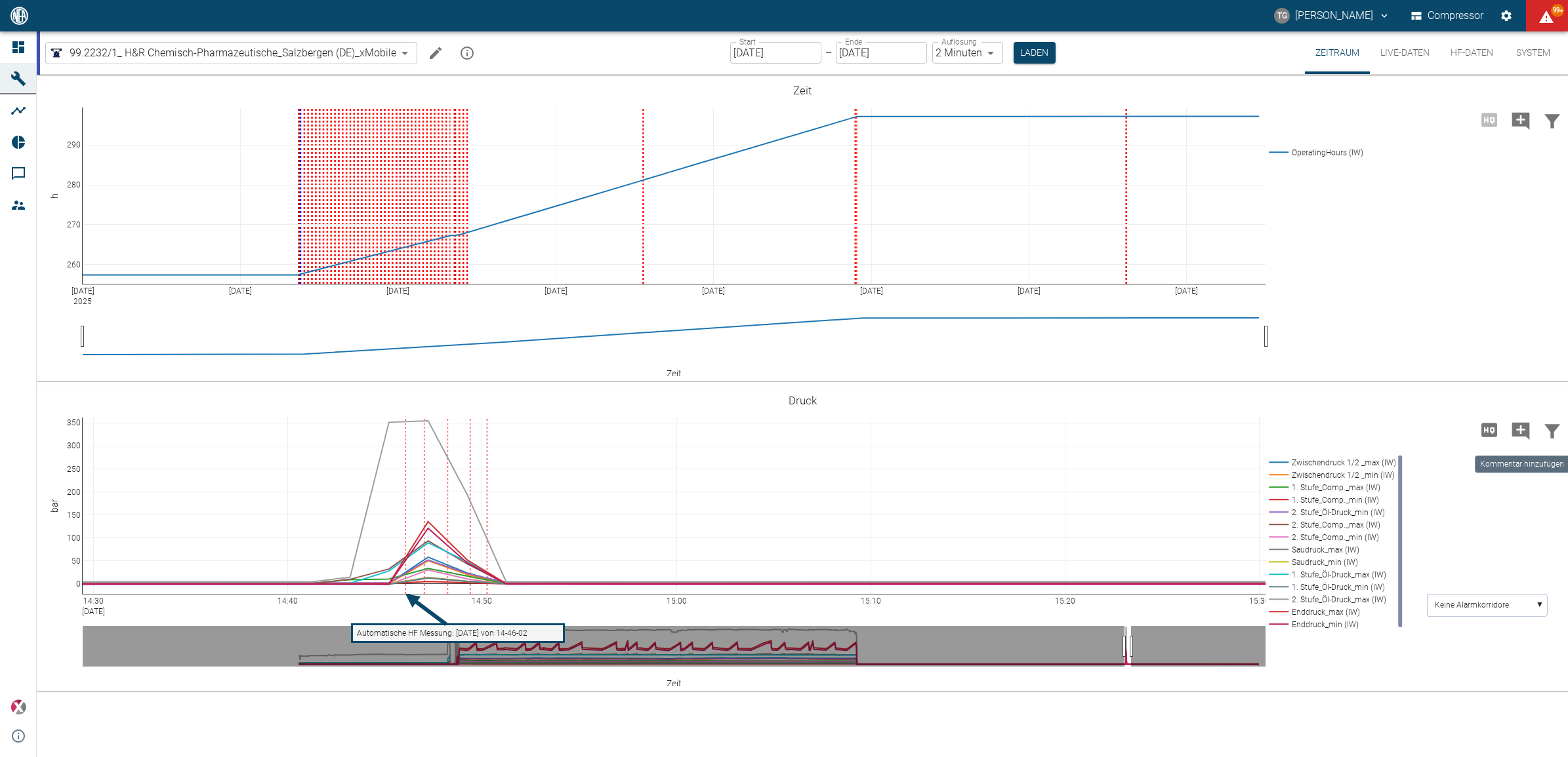
click at [1519, 433] on icon "Kommentar hinzufügen" at bounding box center [1521, 431] width 18 height 18
click at [1451, 420] on button "Weiter" at bounding box center [1454, 430] width 40 height 19
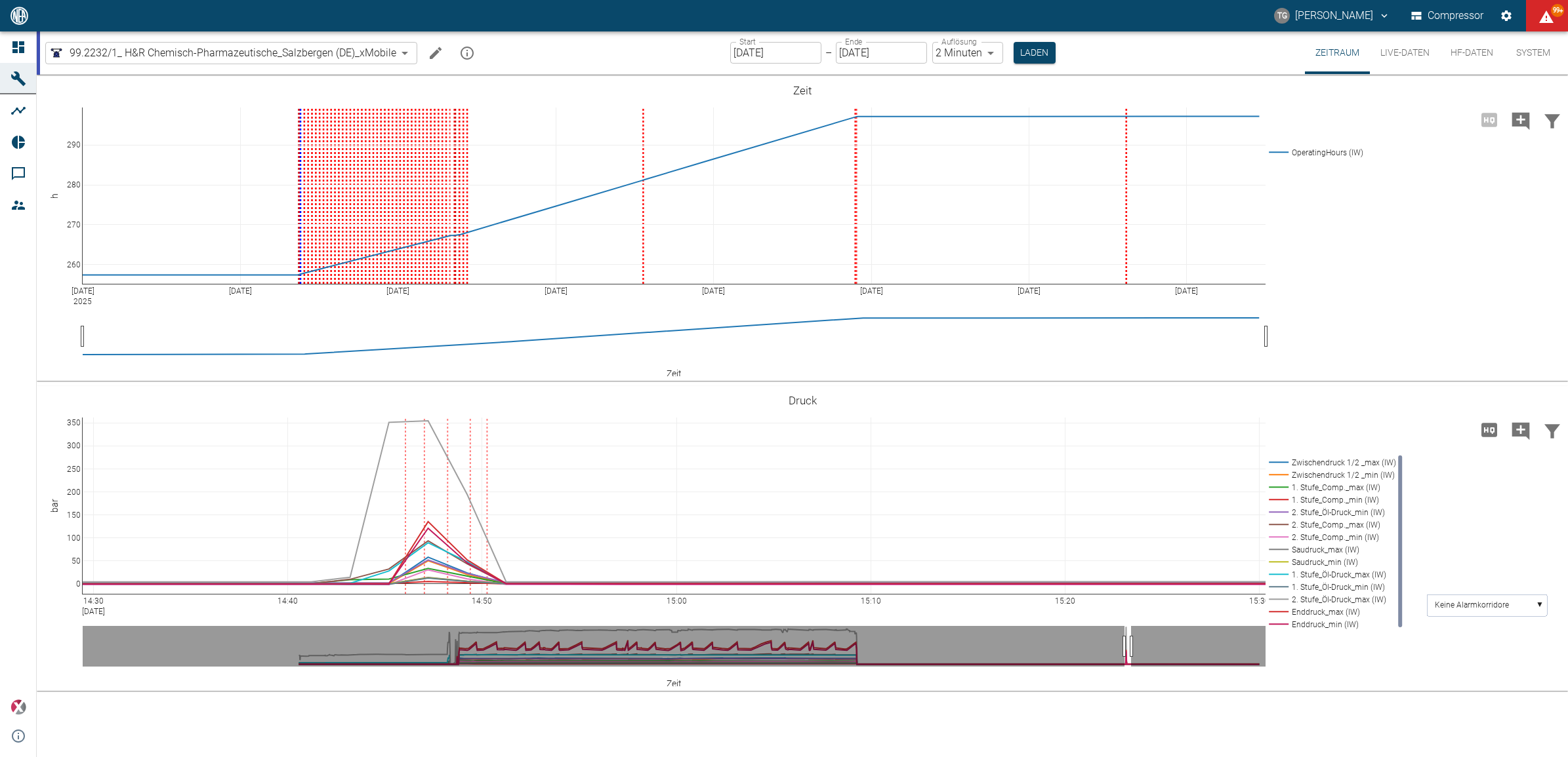
type textarea "Inbetriebnahme nicht möglich, durch zu hohen Öldruck auf der 2.Stufe."
click at [1537, 398] on link at bounding box center [1543, 401] width 16 height 15
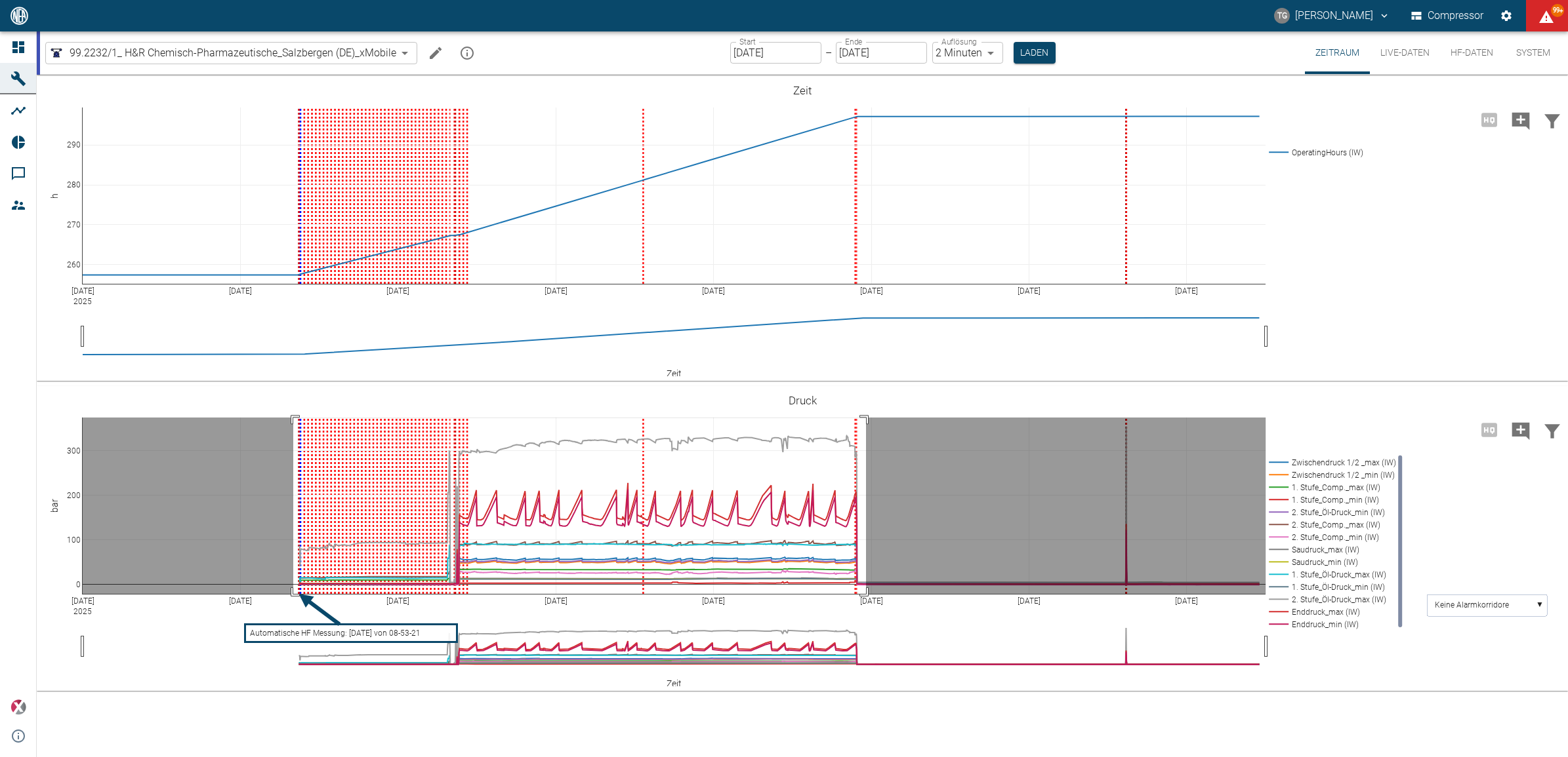
drag, startPoint x: 293, startPoint y: 418, endPoint x: 866, endPoint y: 603, distance: 602.1
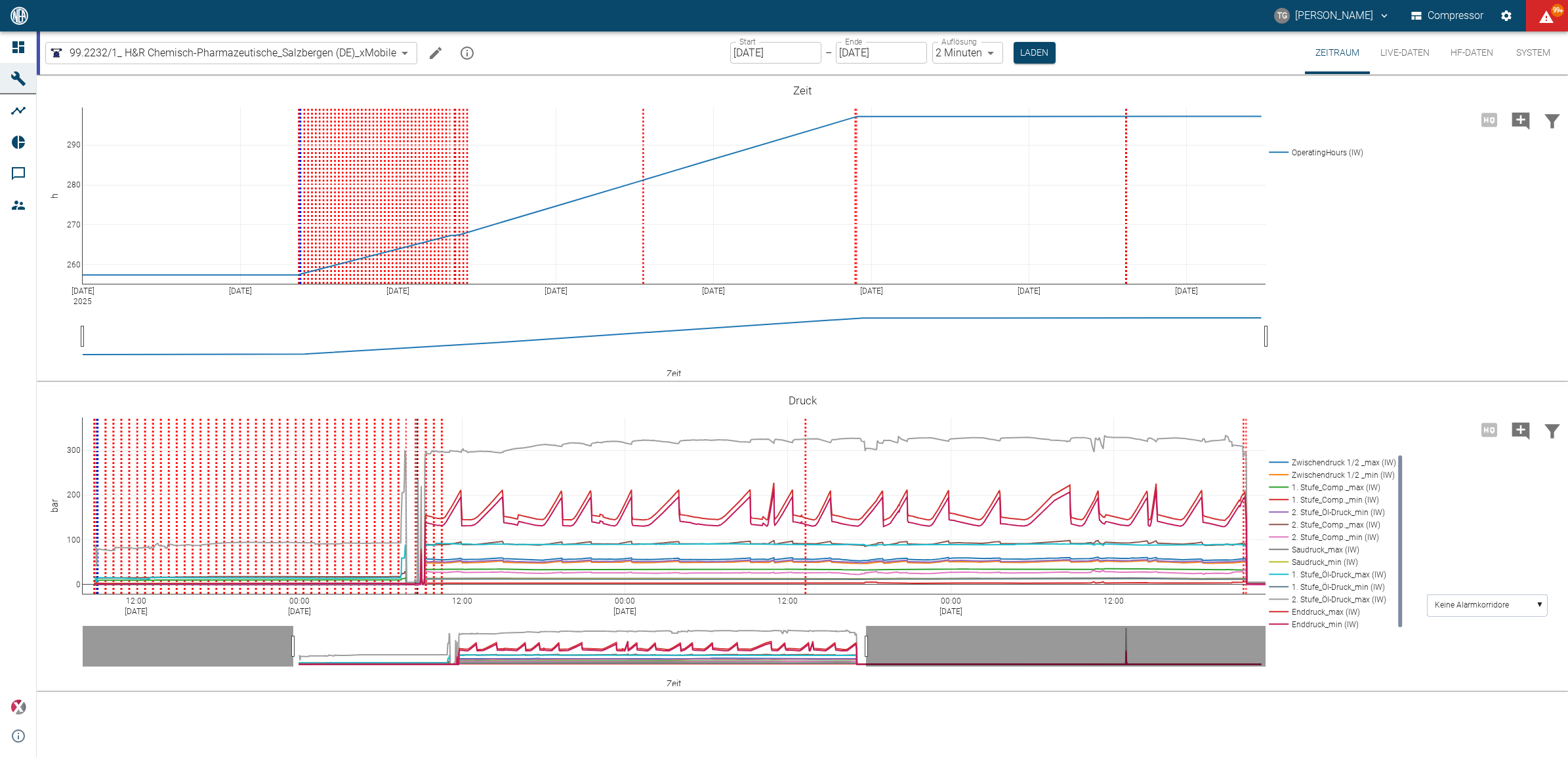
click at [752, 52] on input "[DATE]" at bounding box center [776, 52] width 91 height 22
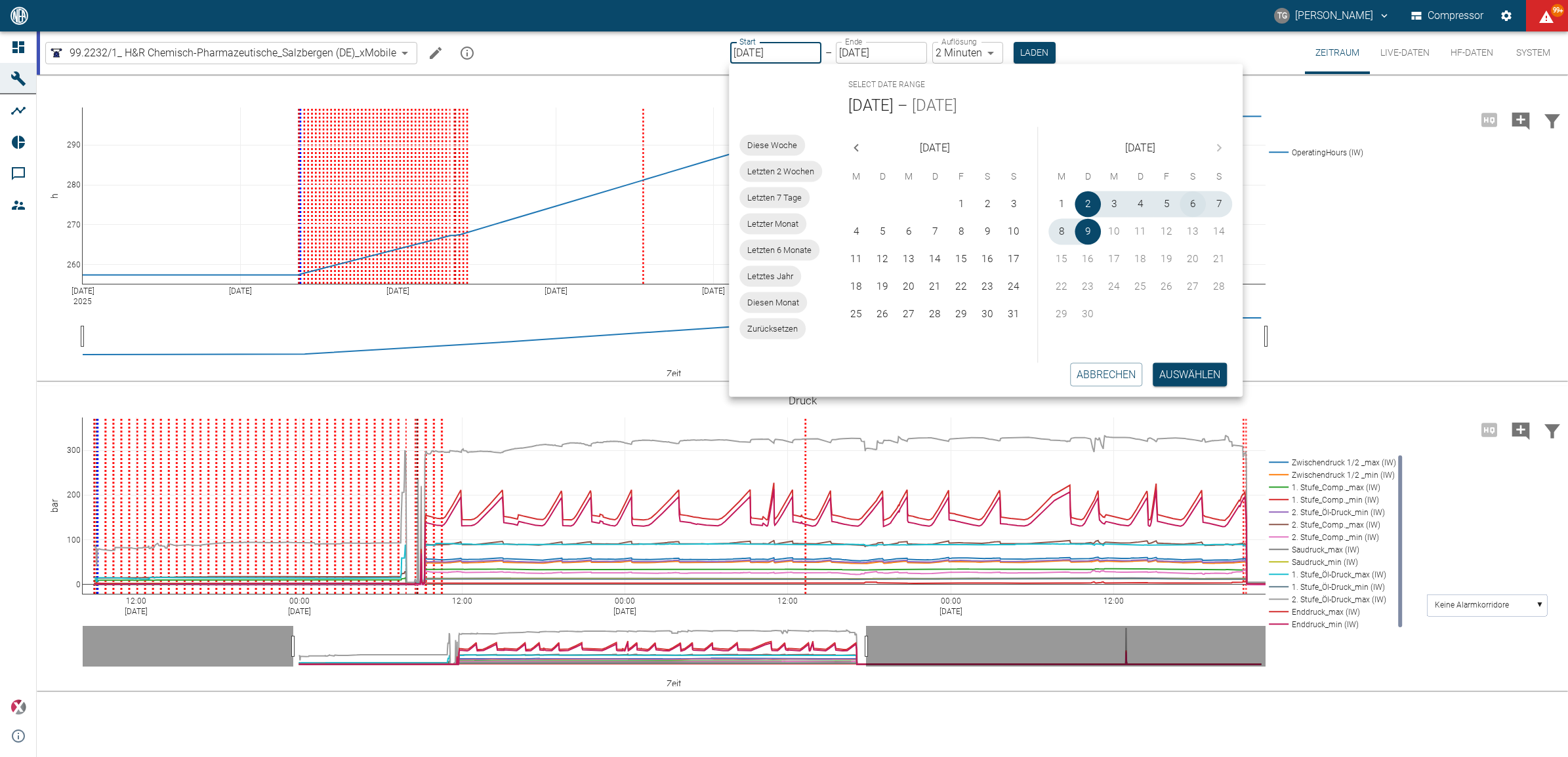
click at [1191, 206] on button "6" at bounding box center [1193, 204] width 26 height 26
type input "[DATE]"
click at [1191, 206] on button "6" at bounding box center [1193, 204] width 26 height 26
type input "[DATE]"
click at [1178, 368] on button "Auswählen" at bounding box center [1190, 374] width 74 height 24
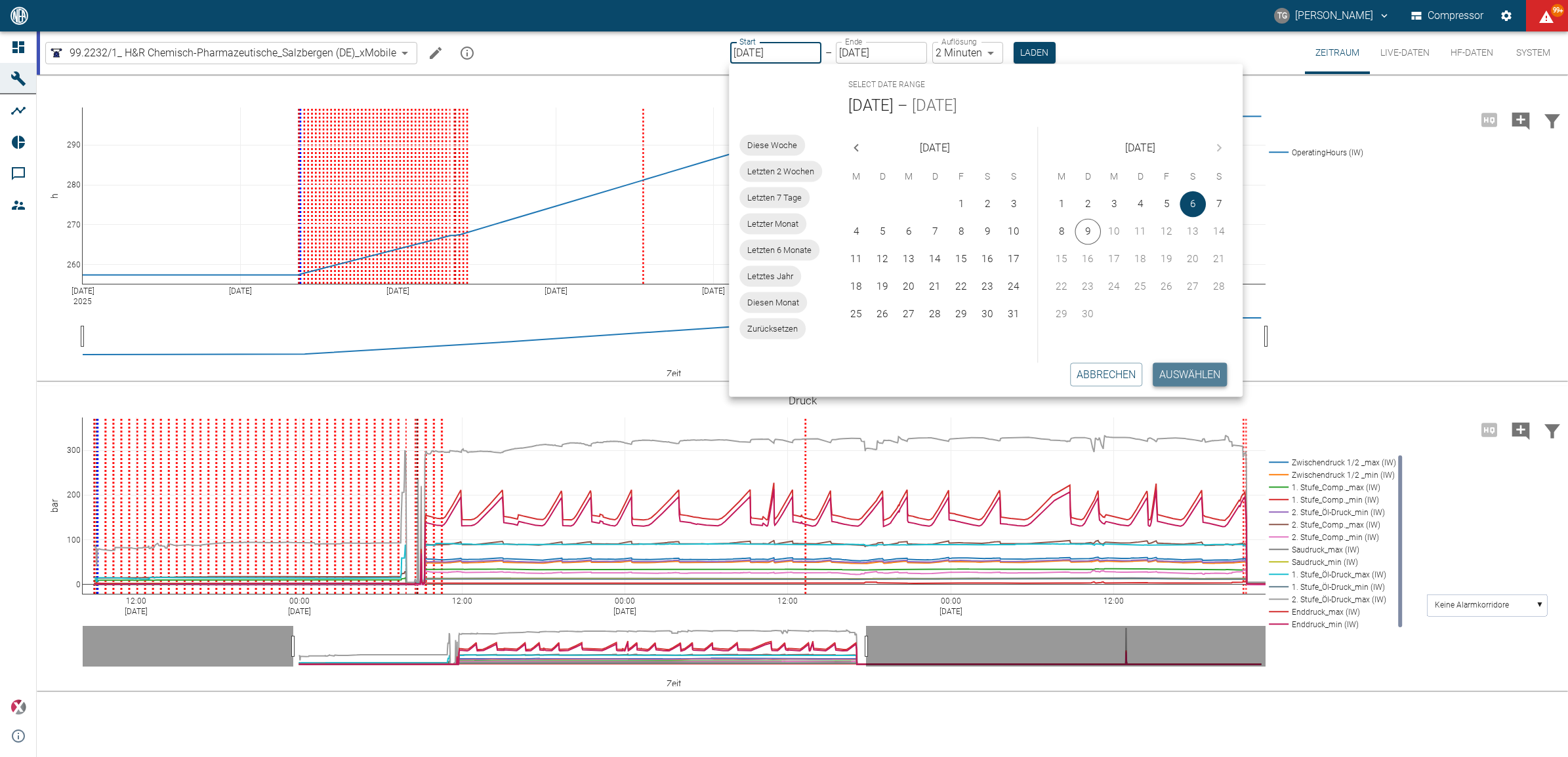
type input "1sec"
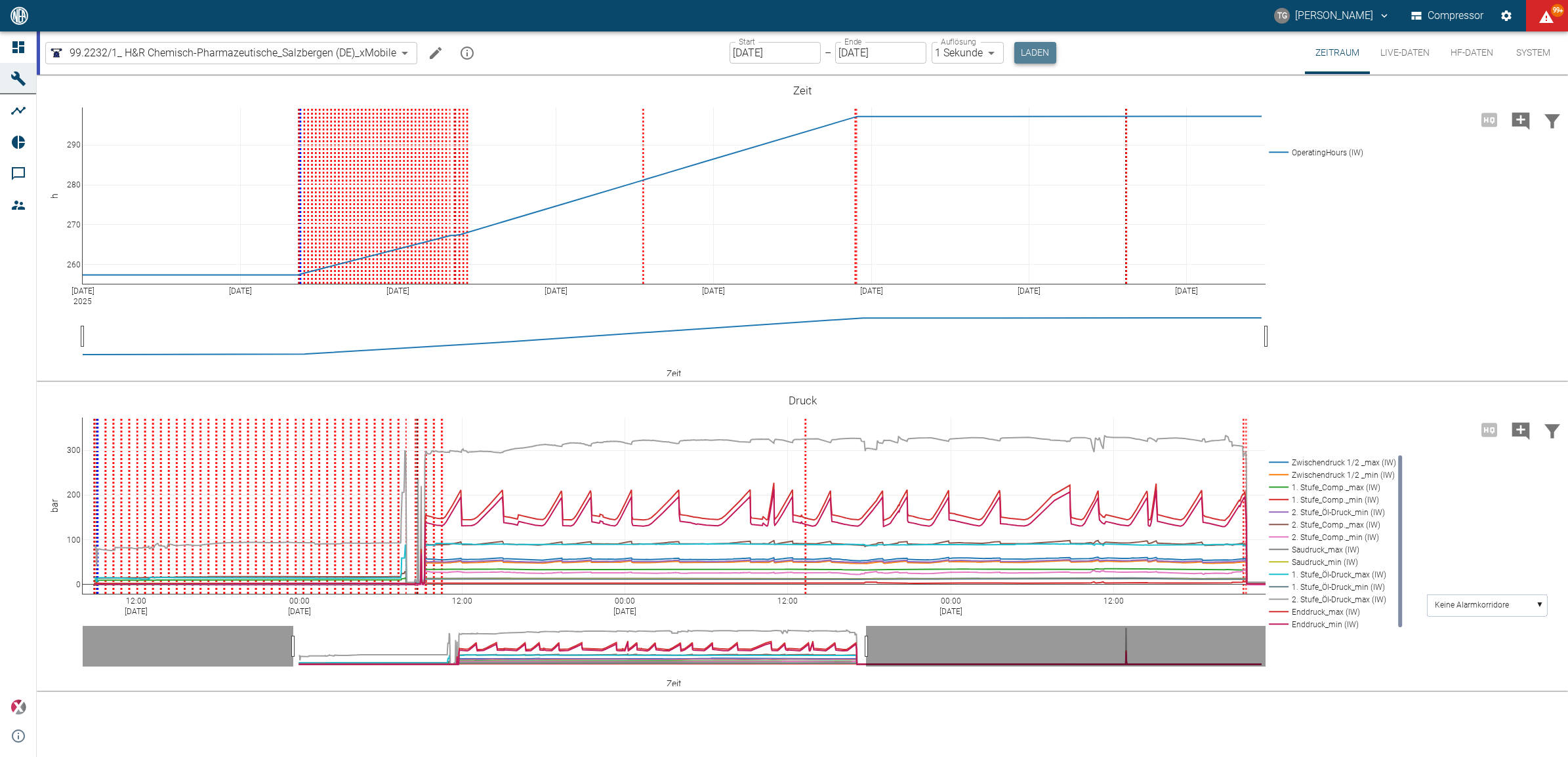
click at [1032, 50] on button "Laden" at bounding box center [1035, 52] width 42 height 22
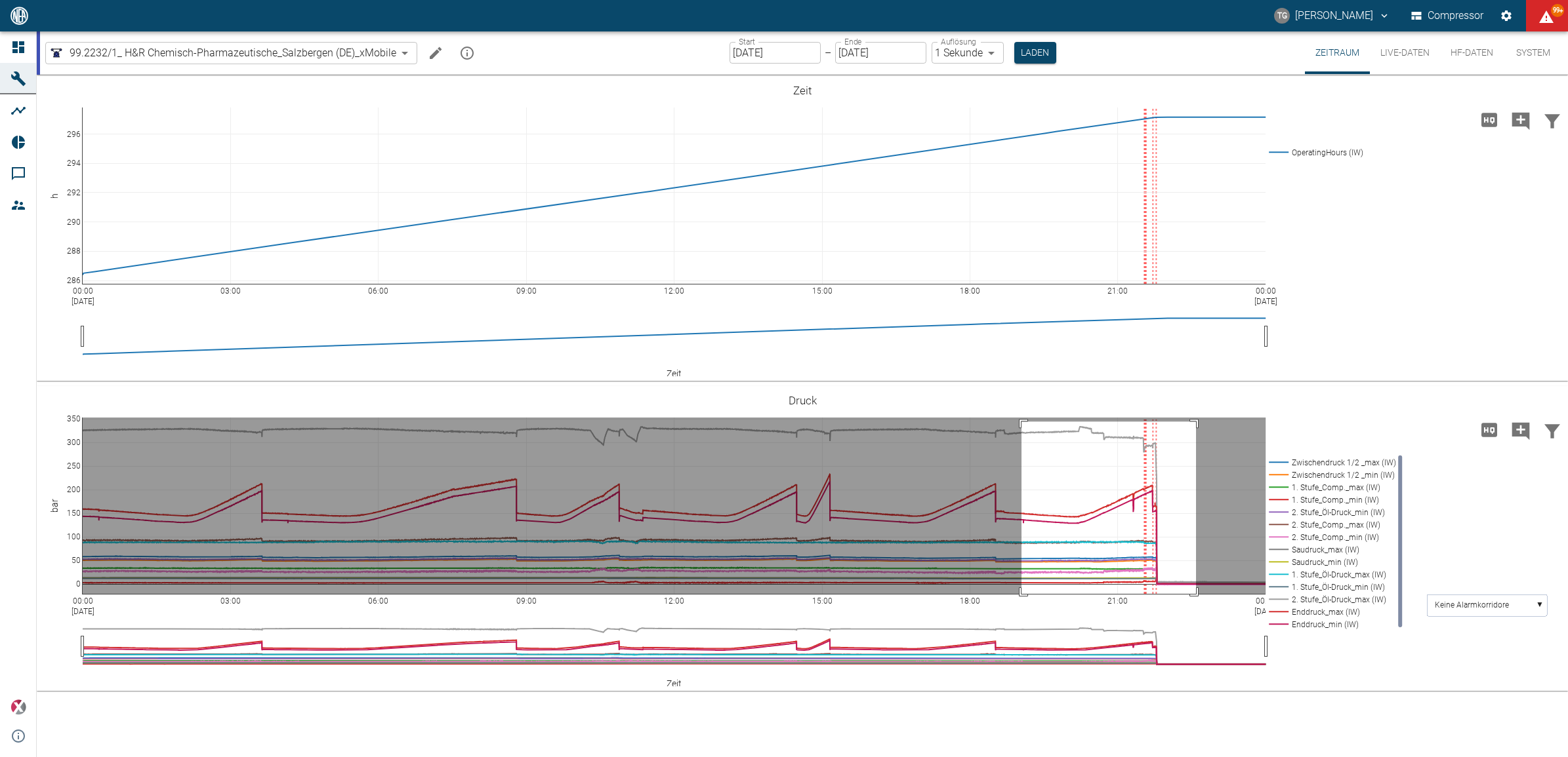
drag, startPoint x: 1196, startPoint y: 421, endPoint x: 1021, endPoint y: 602, distance: 251.8
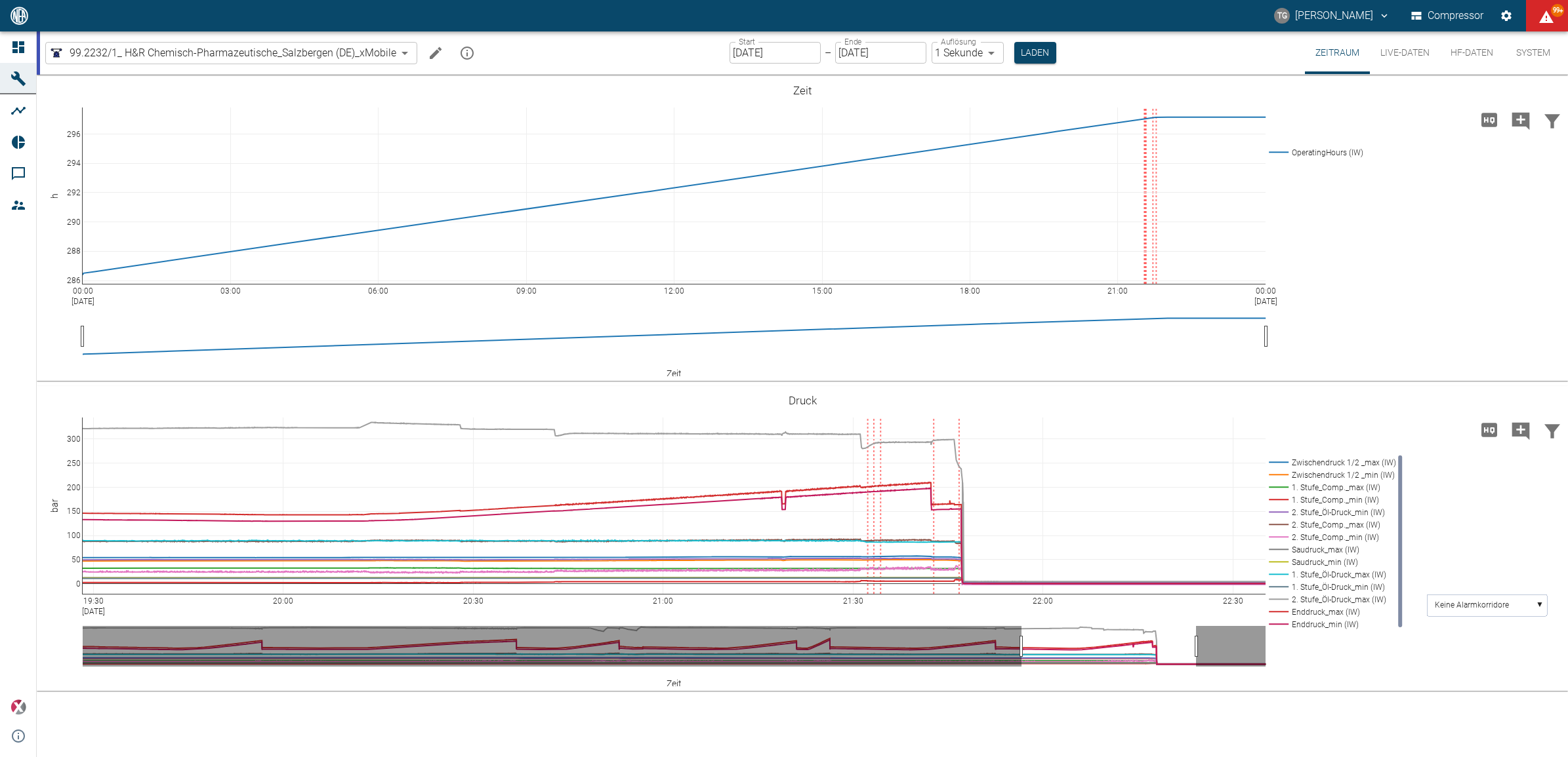
drag, startPoint x: 109, startPoint y: 605, endPoint x: -3, endPoint y: 623, distance: 113.4
click at [0, 623] on html "TG [PERSON_NAME] Compressor 99+ Dashboard Maschinen Analysen Reports Kommentare…" at bounding box center [784, 378] width 1568 height 757
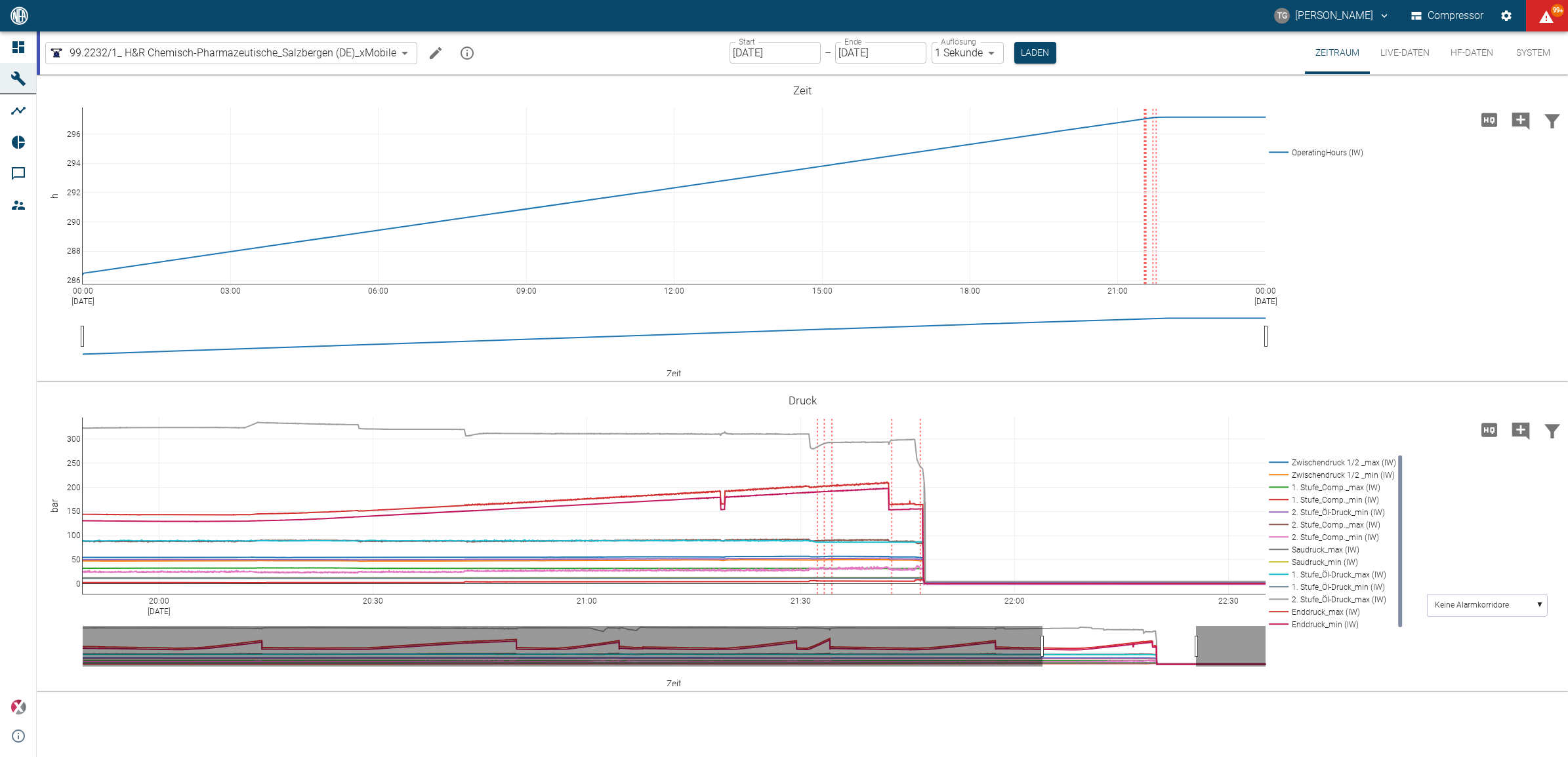
click at [0, 613] on html "TG [PERSON_NAME] Compressor 99+ Dashboard Maschinen Analysen Reports Kommentare…" at bounding box center [784, 378] width 1568 height 757
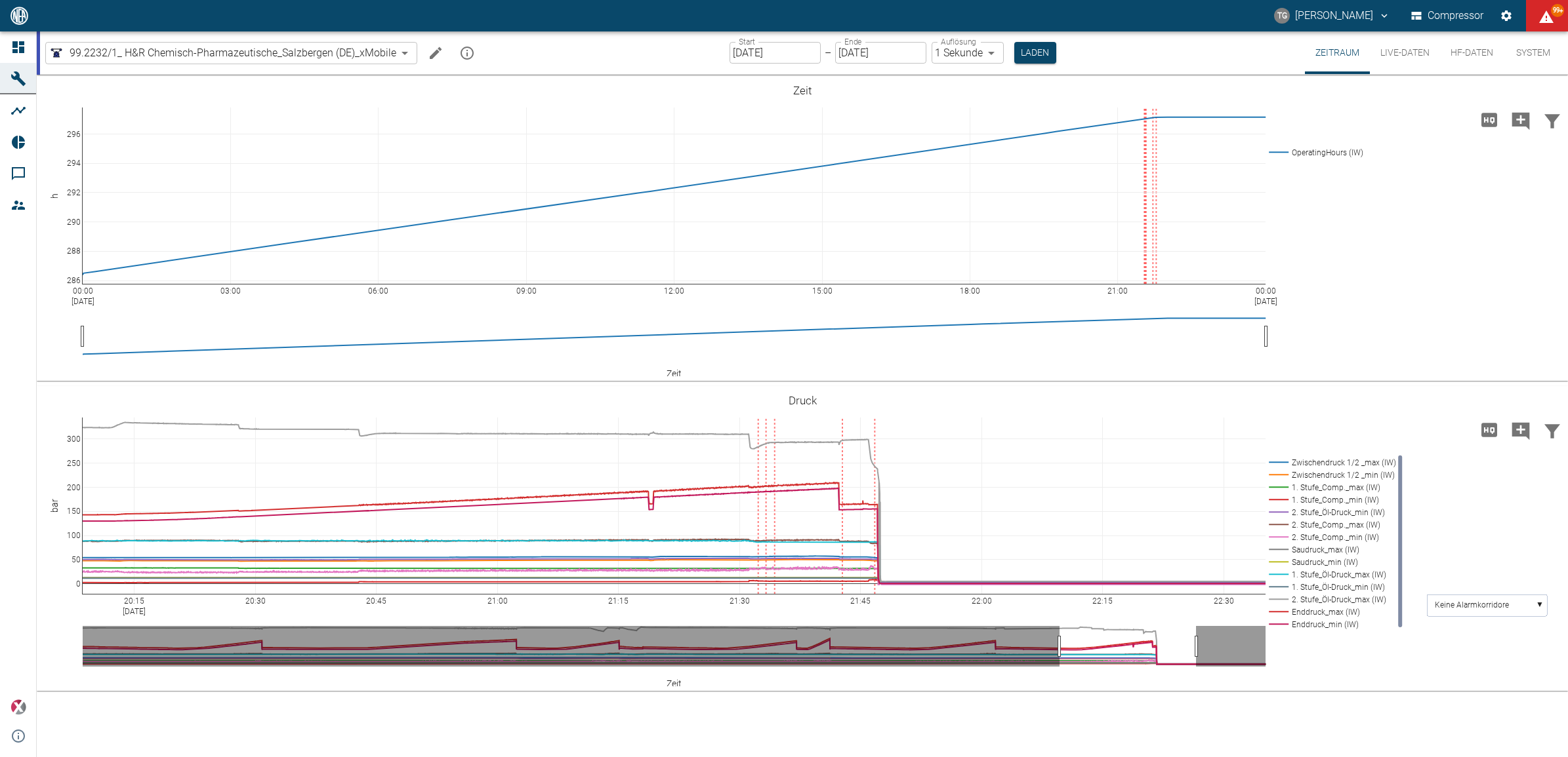
drag, startPoint x: 106, startPoint y: 599, endPoint x: -3, endPoint y: 603, distance: 109.1
click at [0, 603] on html "TG [PERSON_NAME] Compressor 99+ Dashboard Maschinen Analysen Reports Kommentare…" at bounding box center [784, 378] width 1568 height 757
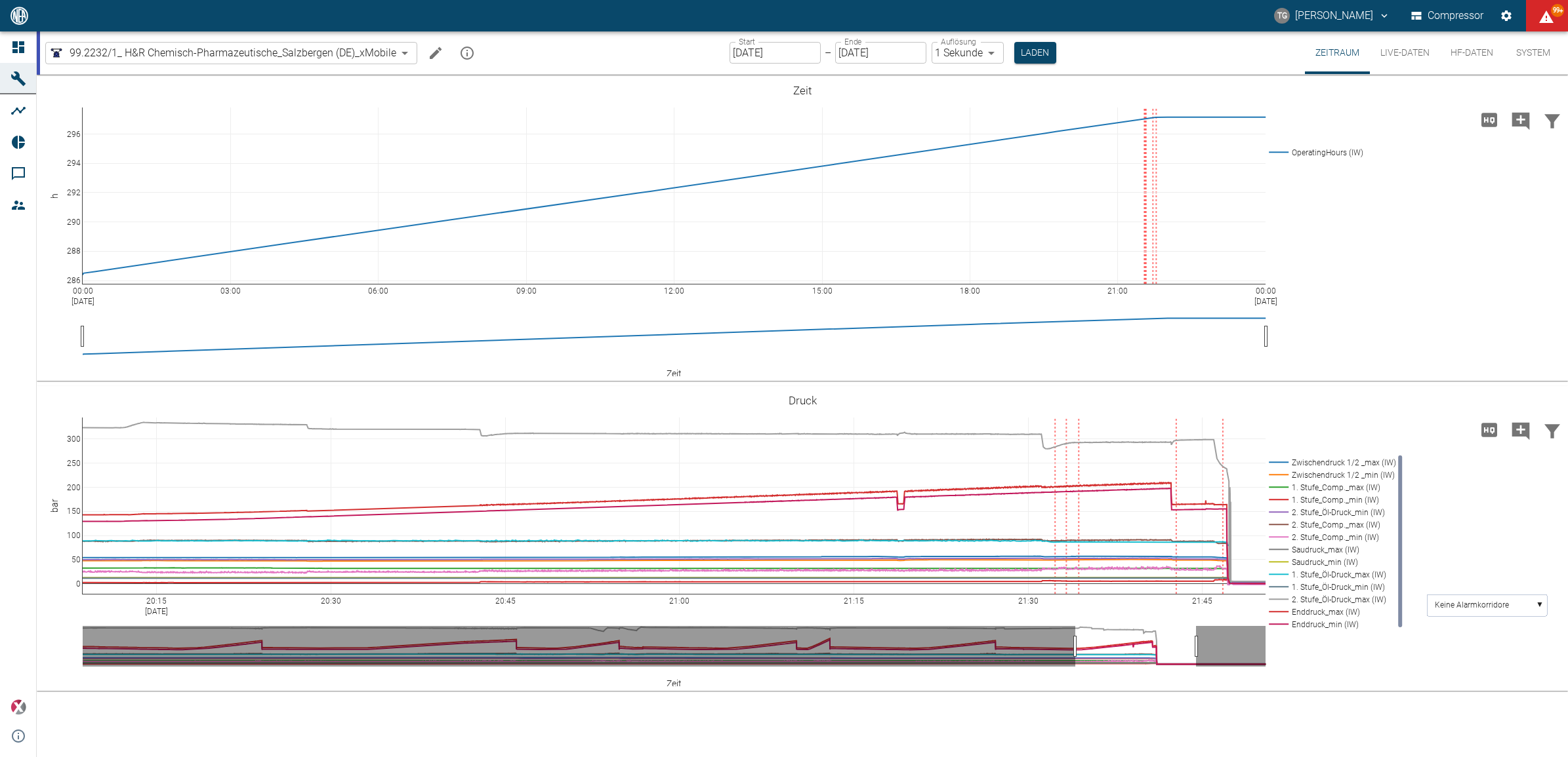
drag, startPoint x: 1255, startPoint y: 598, endPoint x: 1469, endPoint y: 574, distance: 215.3
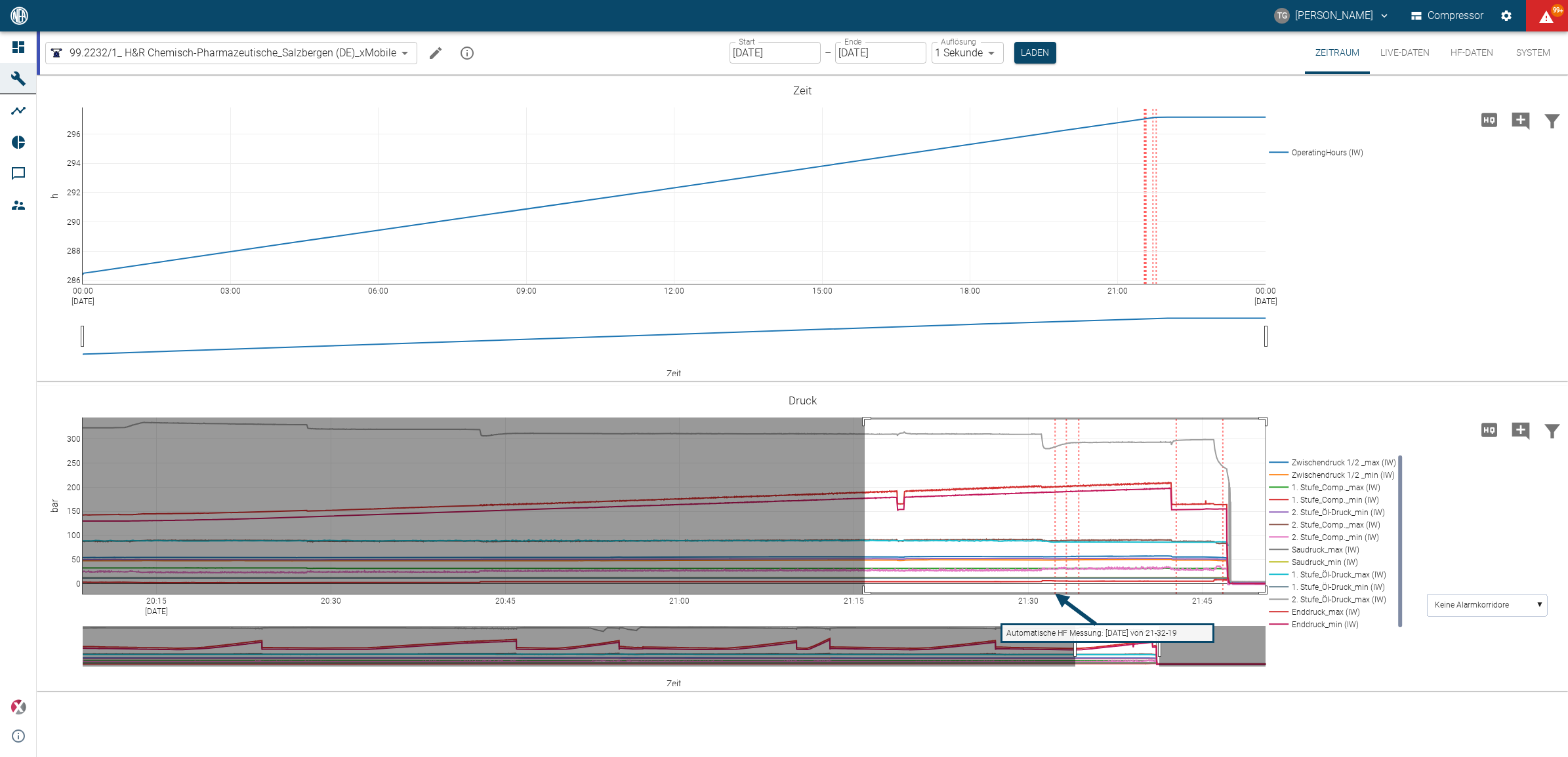
drag, startPoint x: 864, startPoint y: 420, endPoint x: 1100, endPoint y: 723, distance: 384.1
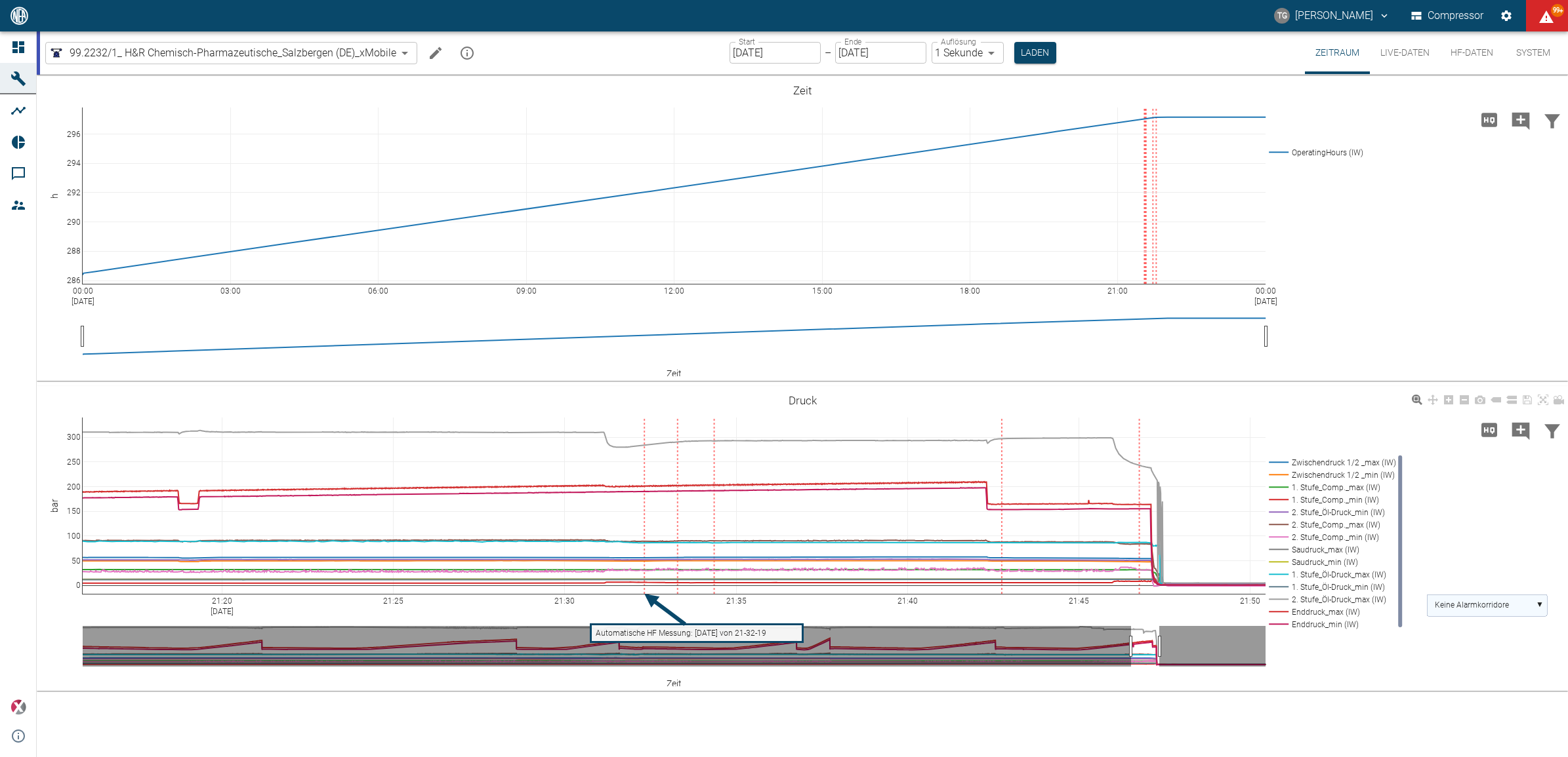
click at [1522, 598] on rect at bounding box center [1486, 605] width 120 height 22
click at [1469, 656] on text "2. Stufe_Öl-Druck_max (IW)" at bounding box center [1482, 653] width 94 height 9
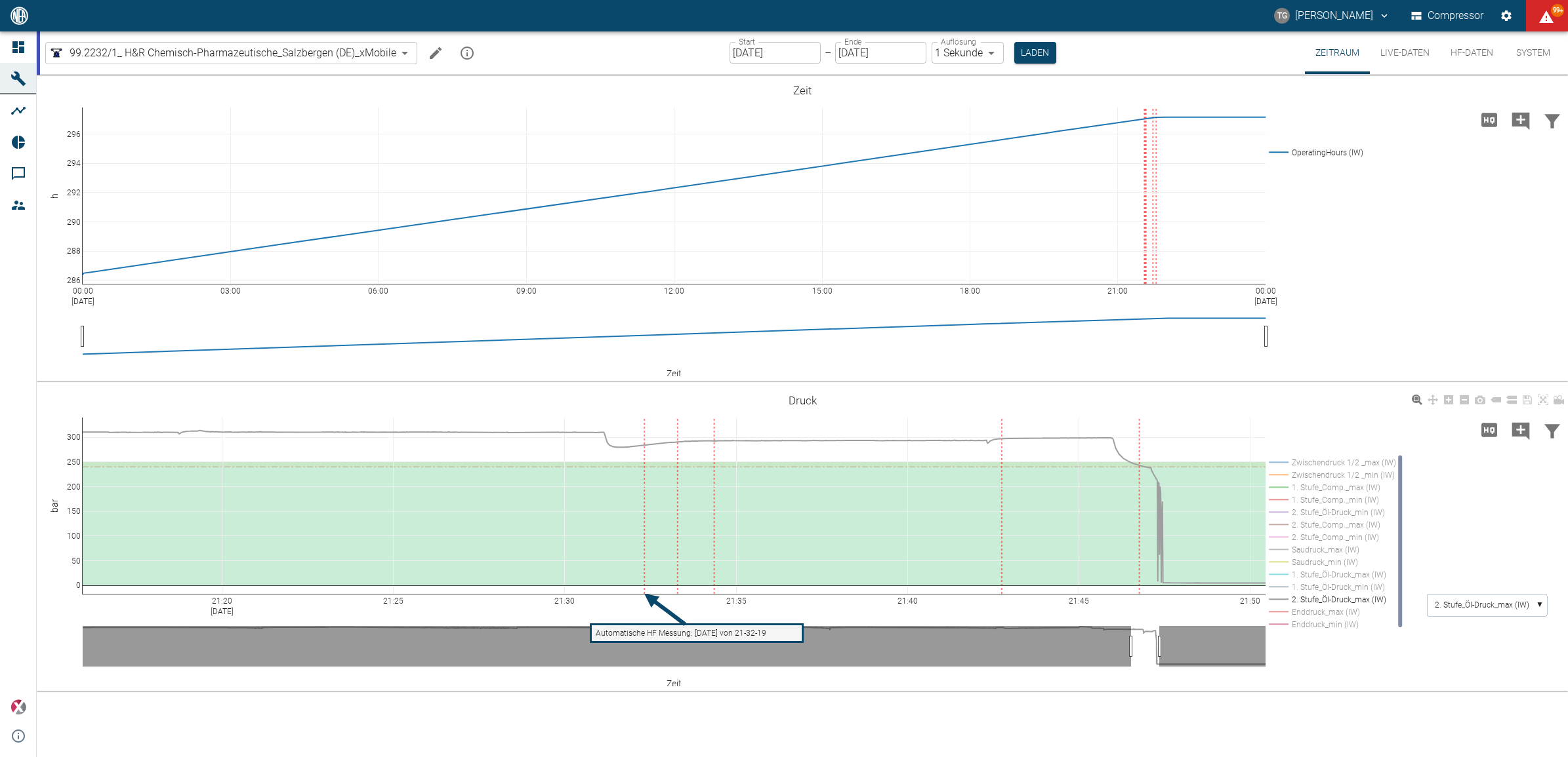
click at [1289, 499] on rect at bounding box center [1329, 500] width 129 height 13
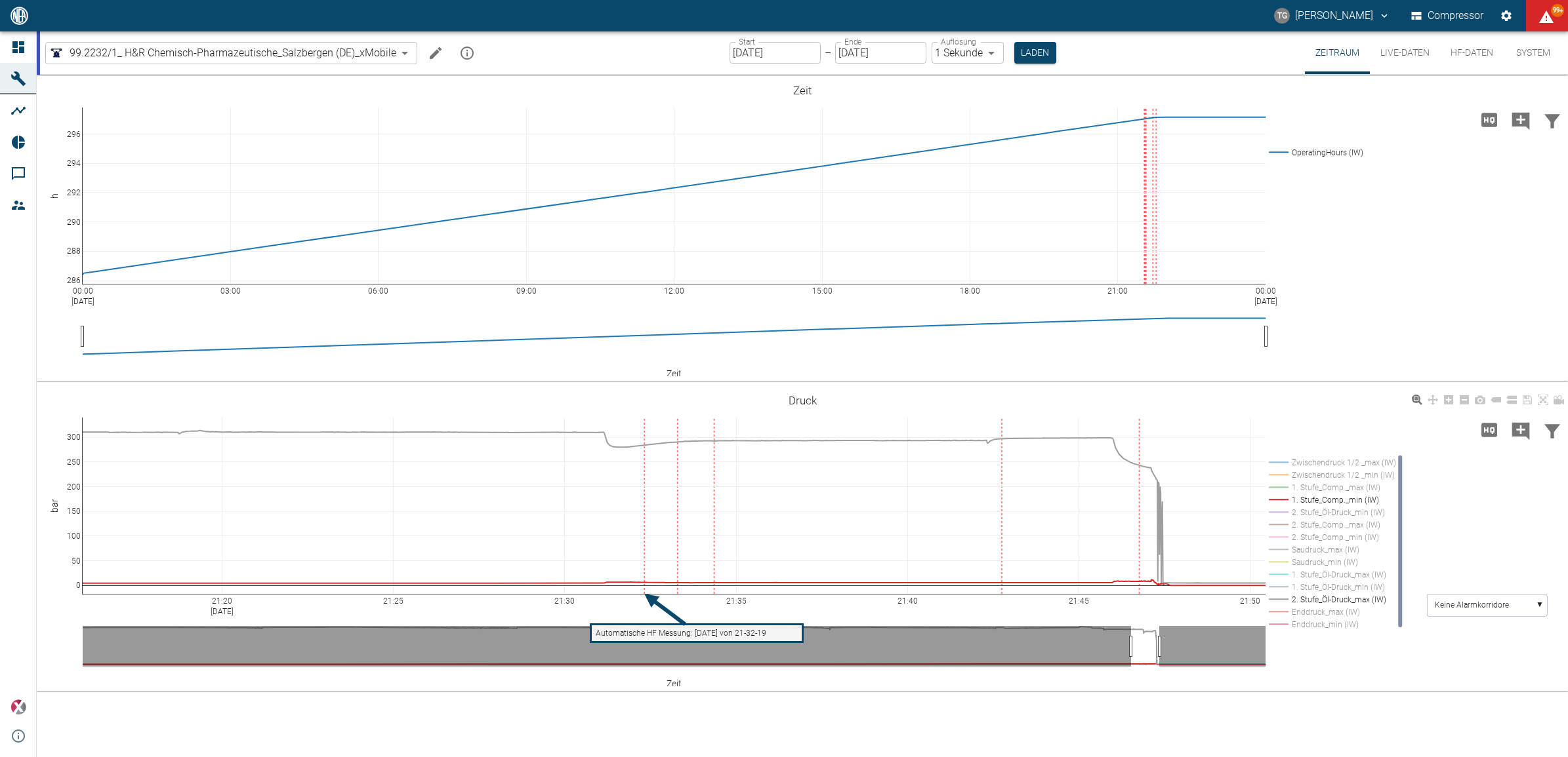
click at [1283, 507] on rect at bounding box center [1329, 512] width 129 height 13
click at [1278, 459] on rect at bounding box center [1329, 463] width 129 height 13
click at [1280, 459] on rect at bounding box center [1329, 463] width 129 height 13
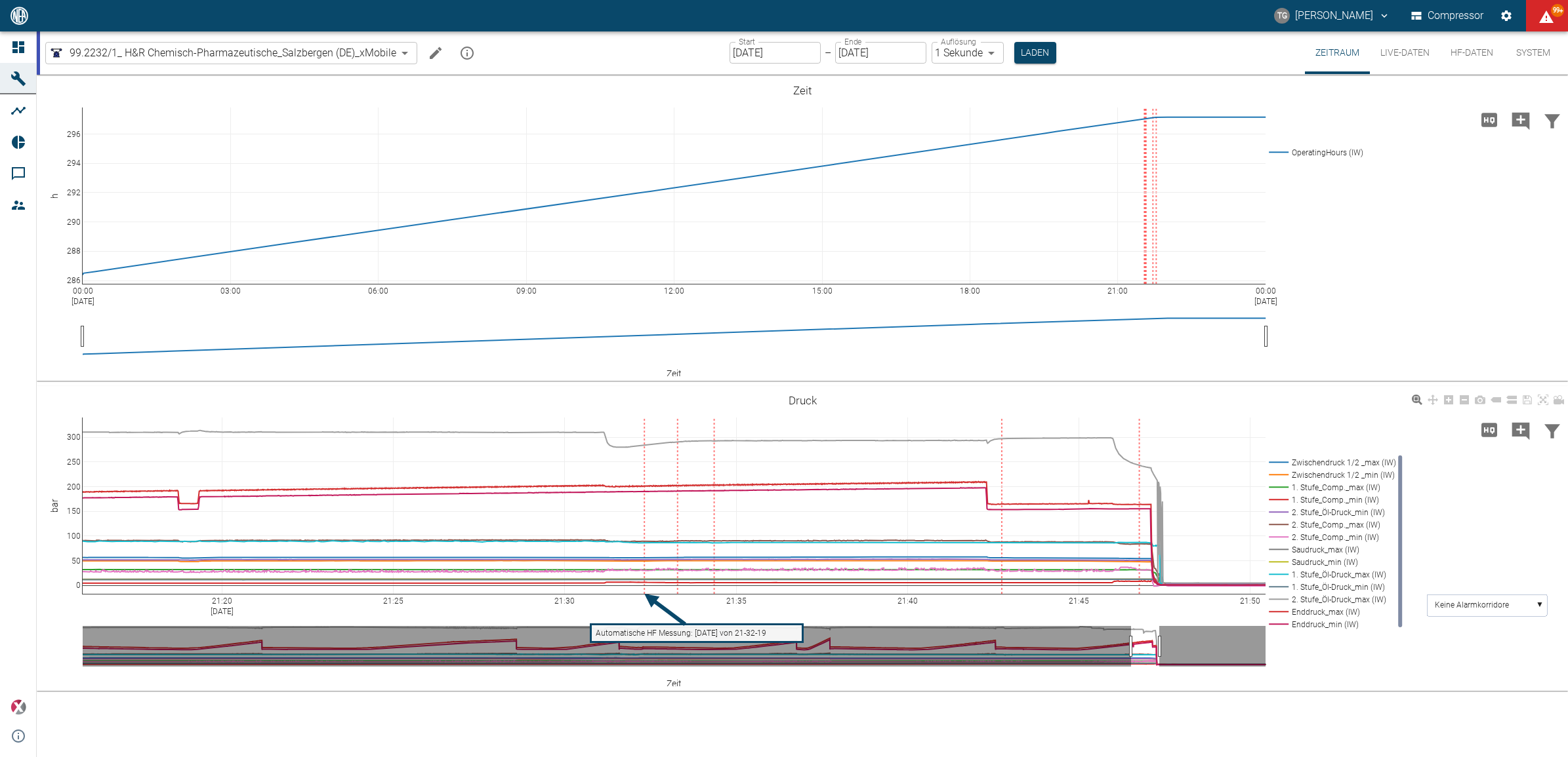
click at [1277, 463] on rect at bounding box center [1329, 463] width 129 height 13
click at [790, 44] on input "[DATE]" at bounding box center [775, 52] width 91 height 22
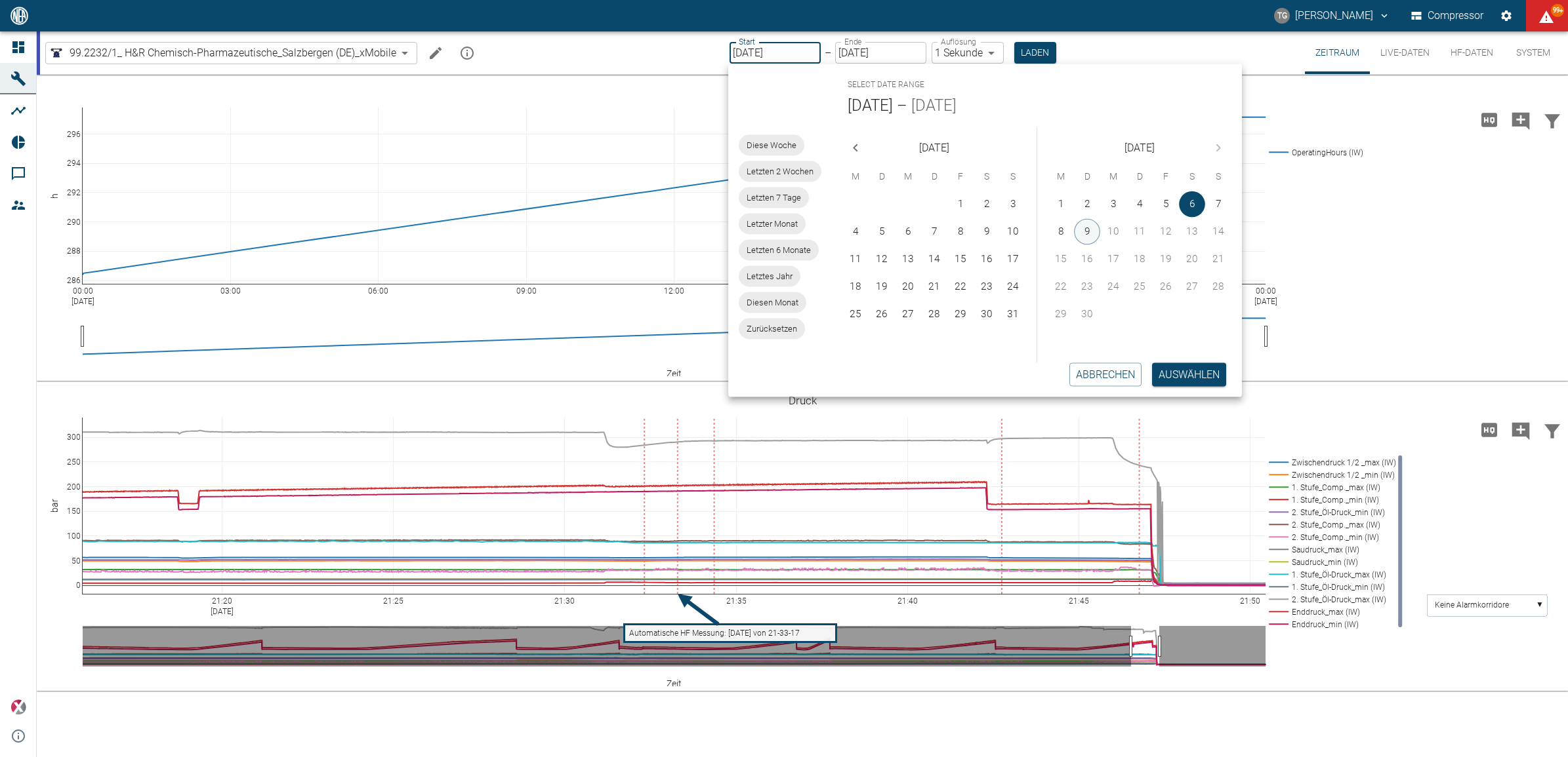
click at [1084, 228] on button "9" at bounding box center [1086, 232] width 26 height 26
type input "[DATE]"
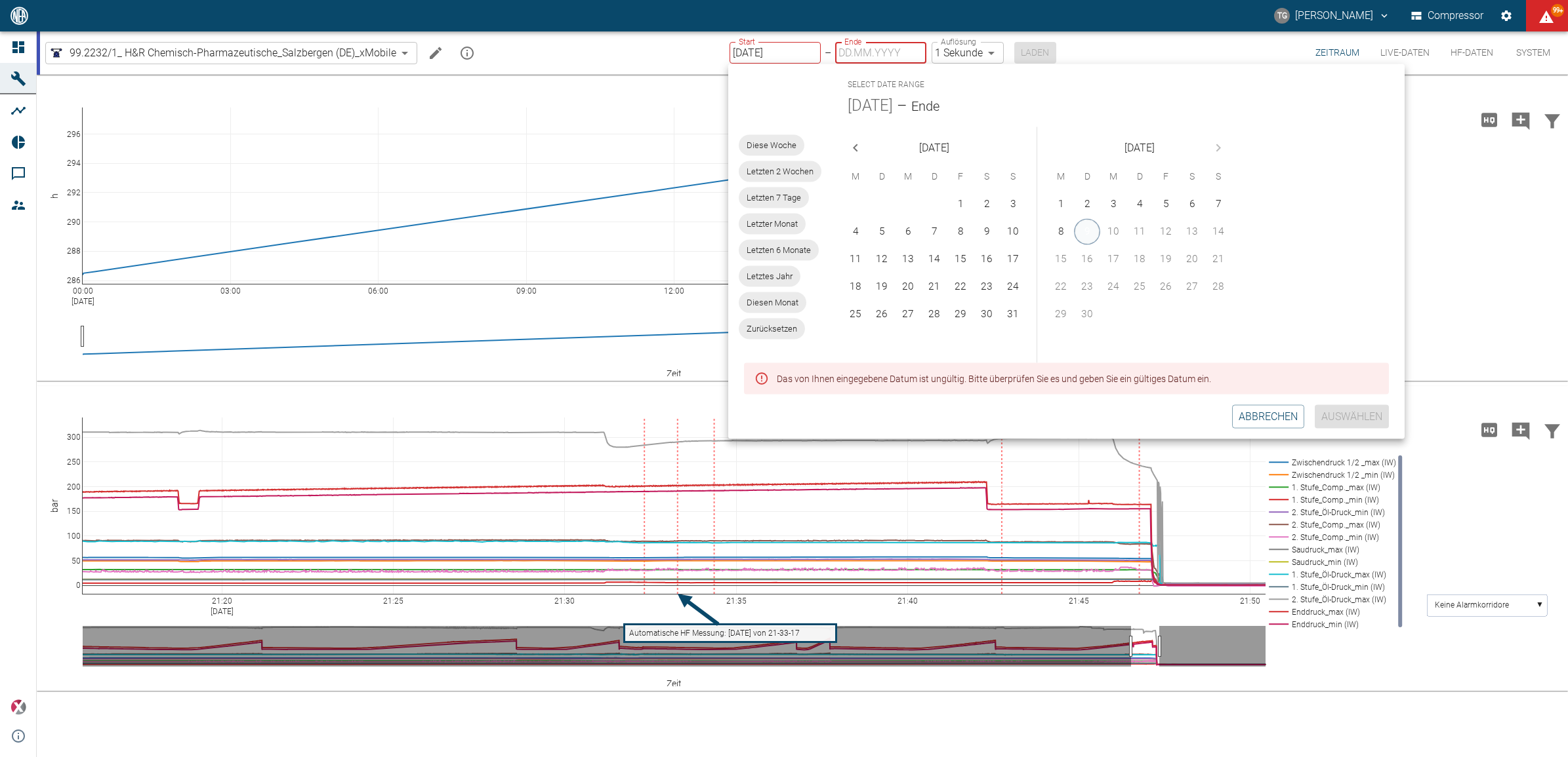
click at [1084, 228] on button "9" at bounding box center [1086, 232] width 26 height 26
type input "[DATE]"
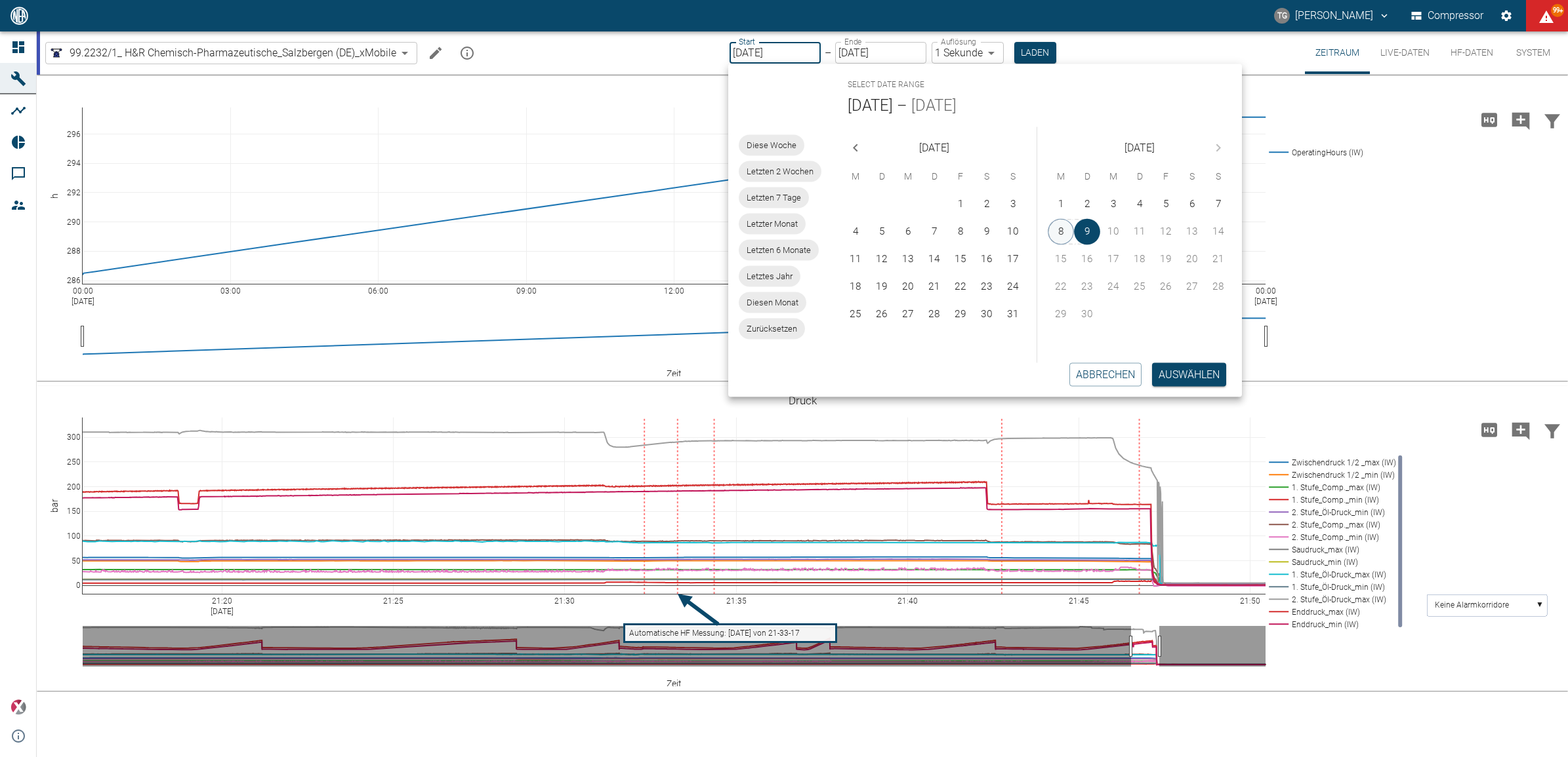
click at [1066, 232] on button "8" at bounding box center [1060, 232] width 26 height 26
type input "[DATE]"
click at [1066, 232] on button "8" at bounding box center [1060, 232] width 26 height 26
type input "[DATE]"
click at [1169, 377] on button "Auswählen" at bounding box center [1189, 374] width 74 height 24
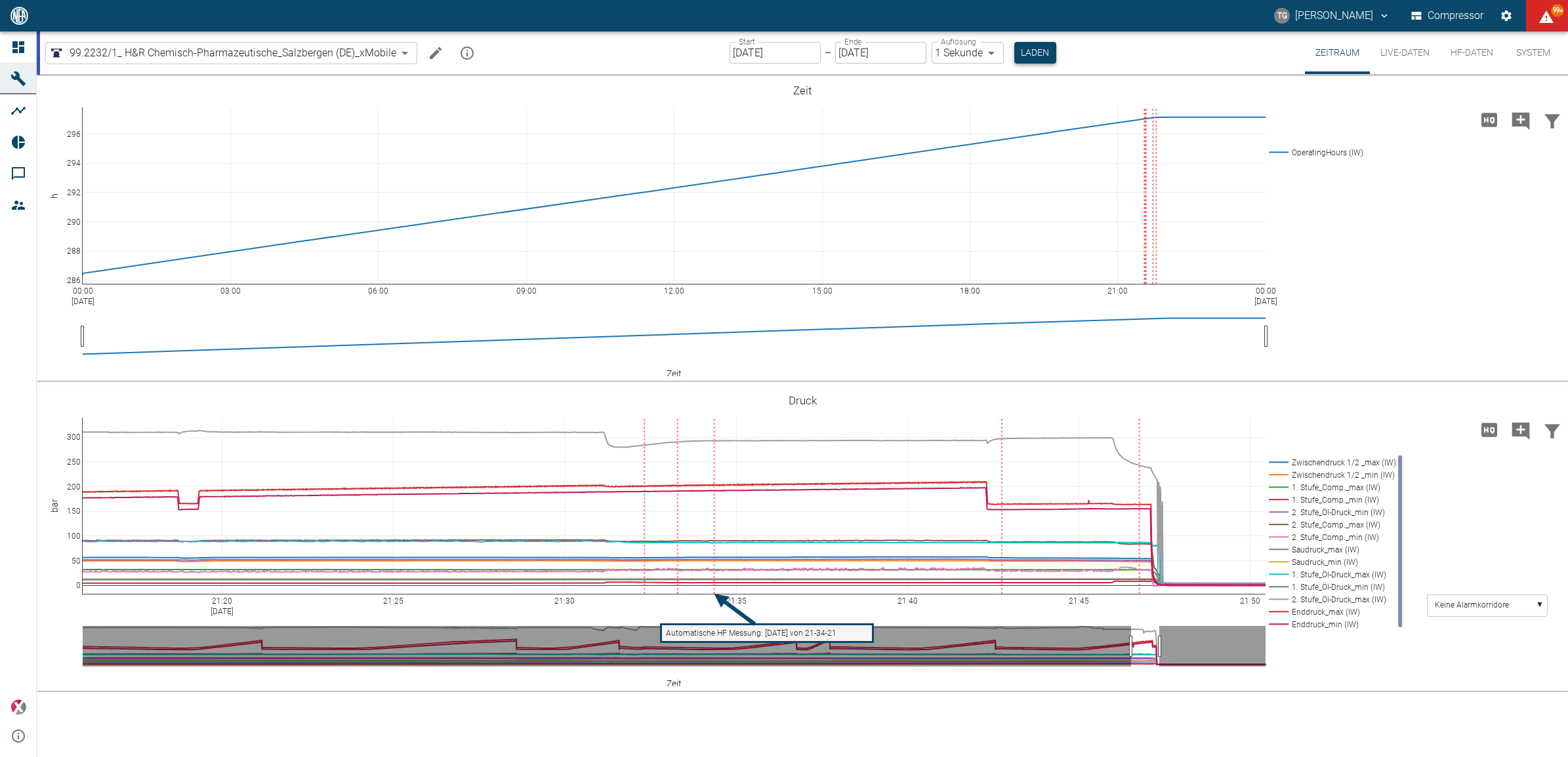
click at [1030, 62] on button "Laden" at bounding box center [1035, 52] width 42 height 22
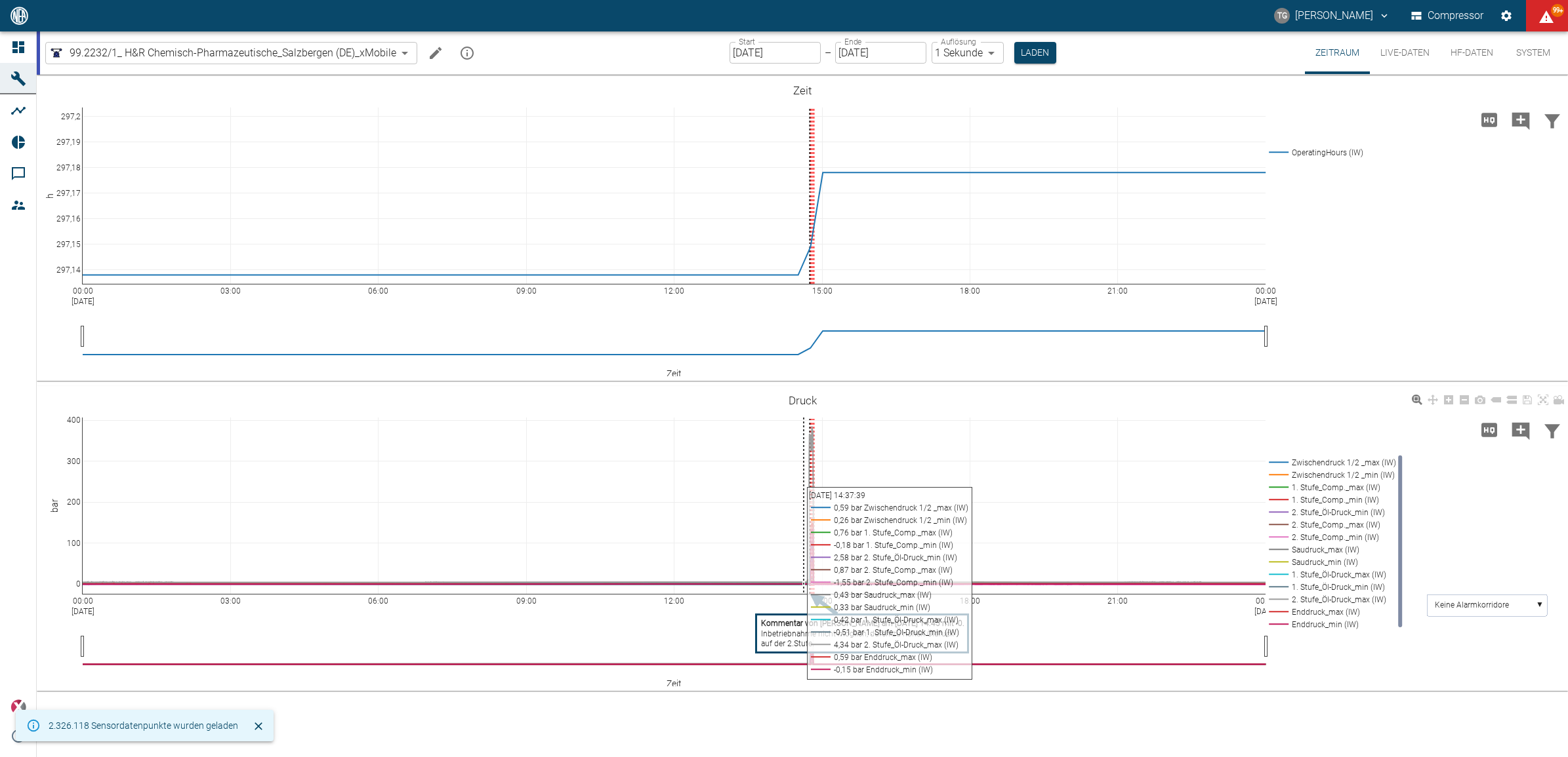
drag, startPoint x: 804, startPoint y: 513, endPoint x: 790, endPoint y: 415, distance: 99.0
click at [798, 520] on div "00:00 [DATE] 03:00 06:00 09:00 12:00 15:00 18:00 21:00 00:00 [DATE] 0 100 200 3…" at bounding box center [802, 539] width 1531 height 295
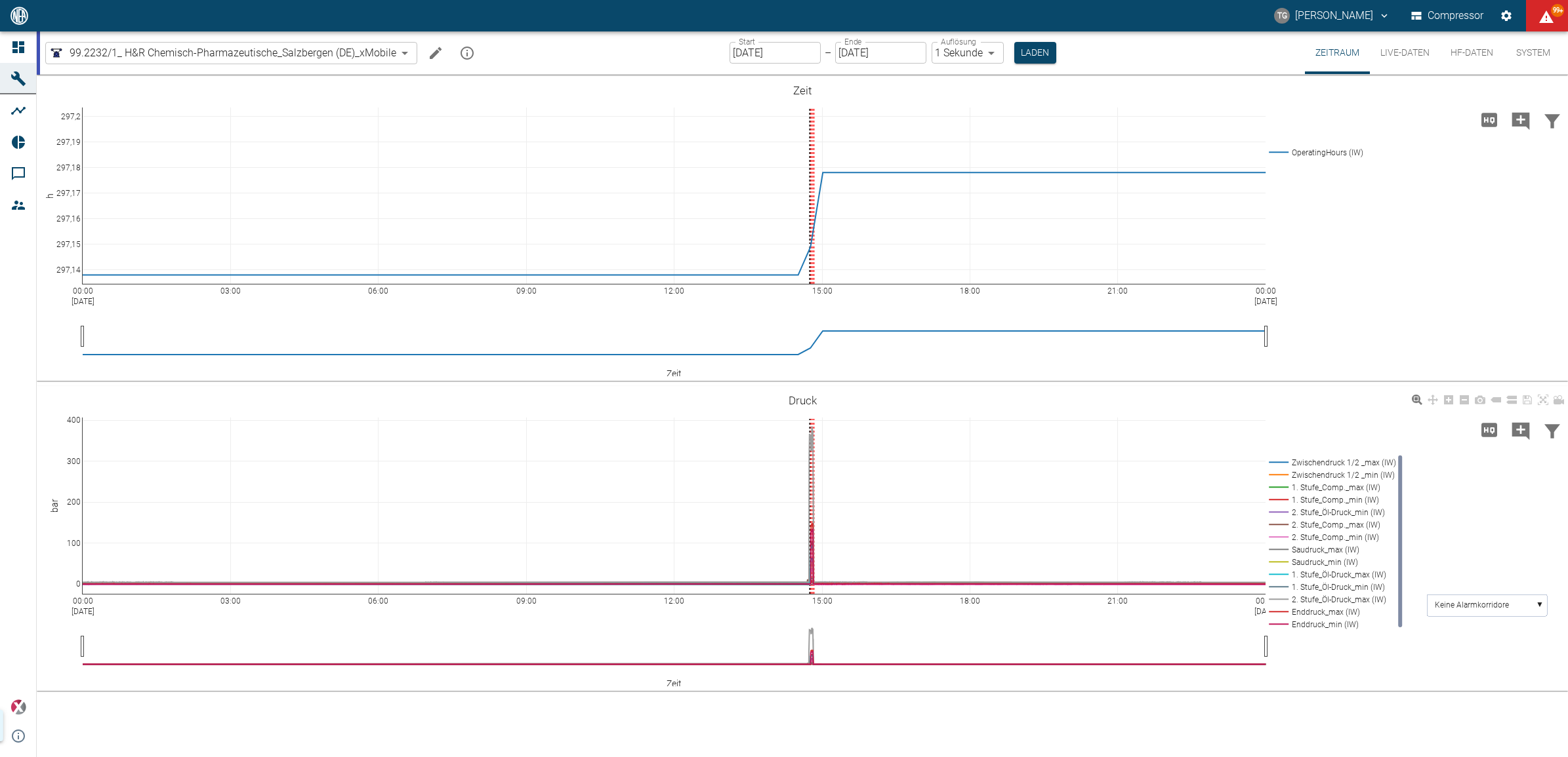
click at [795, 430] on div "00:00 [DATE] 03:00 06:00 09:00 12:00 15:00 18:00 21:00 00:00 [DATE] 0 100 200 3…" at bounding box center [802, 539] width 1531 height 295
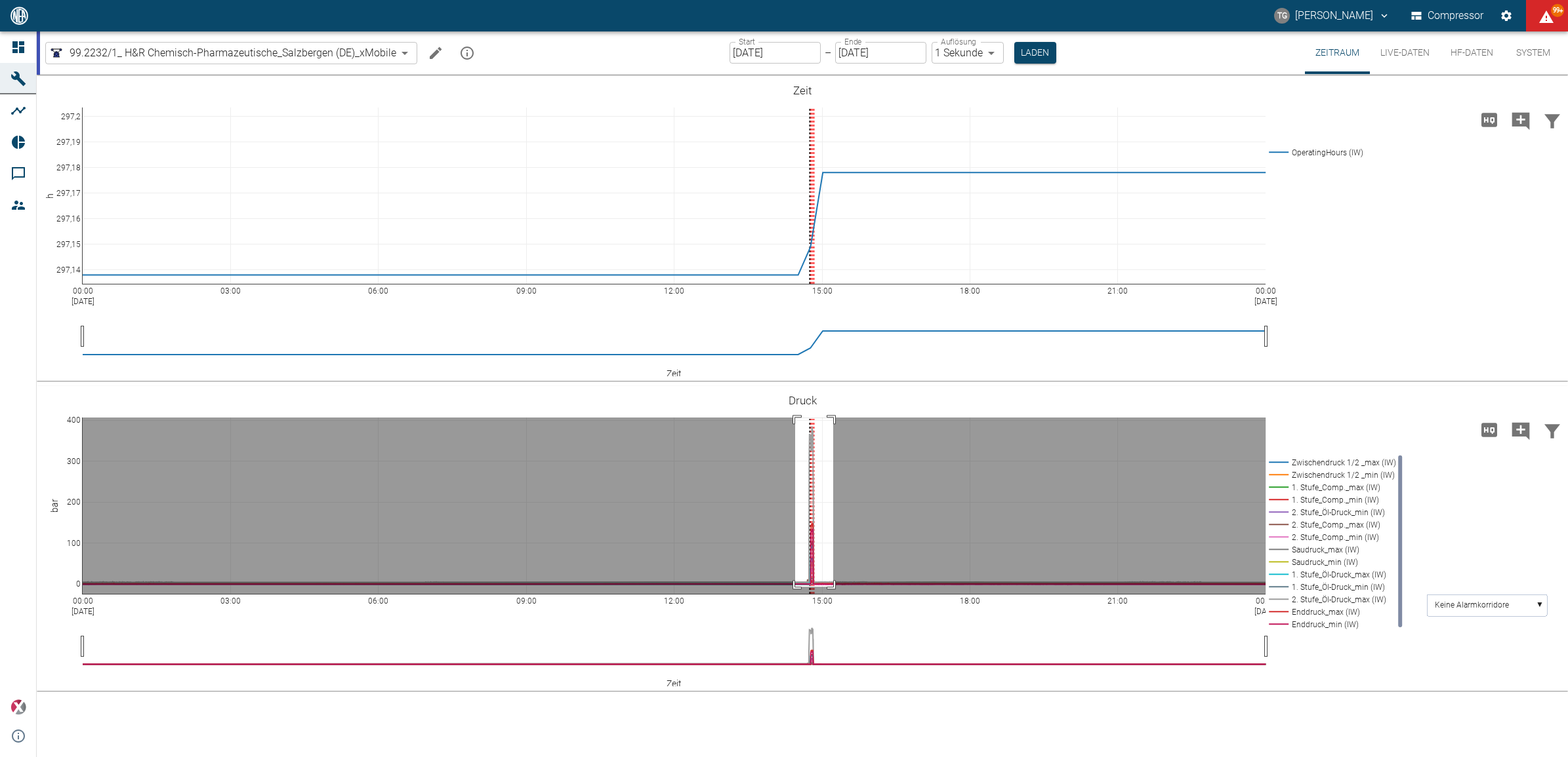
drag, startPoint x: 795, startPoint y: 418, endPoint x: 833, endPoint y: 594, distance: 180.1
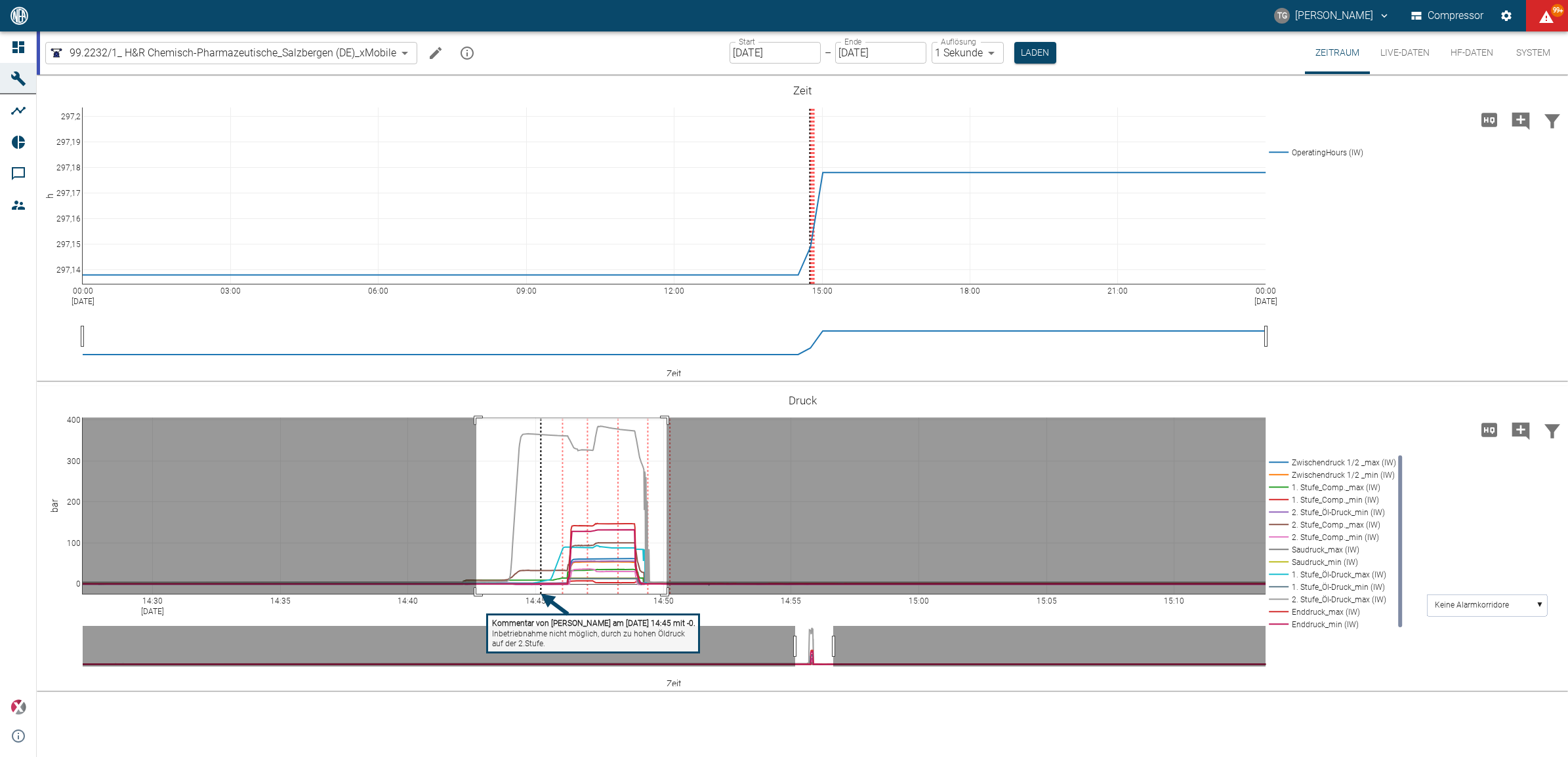
drag, startPoint x: 476, startPoint y: 418, endPoint x: 666, endPoint y: 605, distance: 266.6
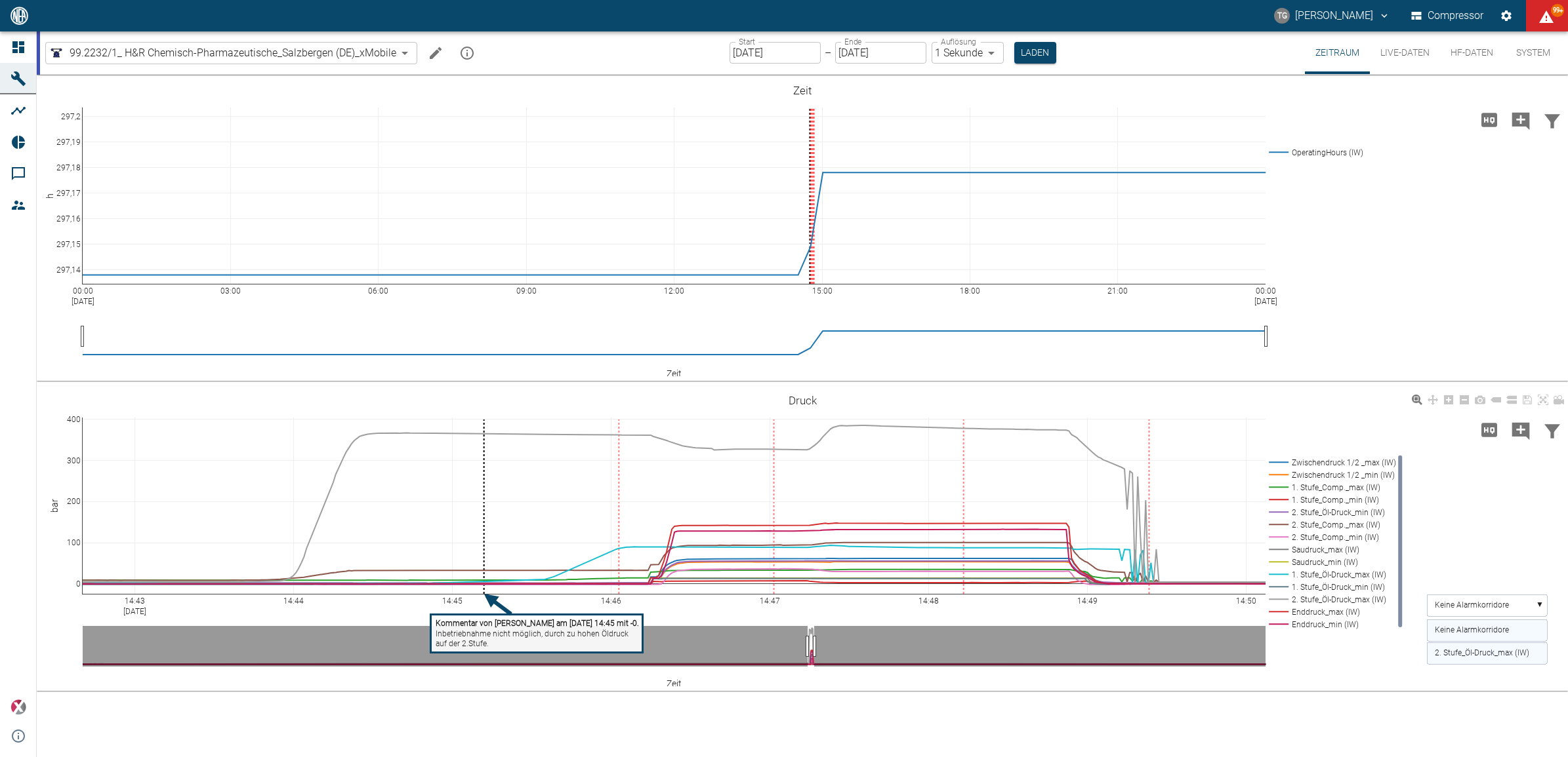
click at [1448, 650] on text "2. Stufe_Öl-Druck_max (IW)" at bounding box center [1482, 653] width 94 height 9
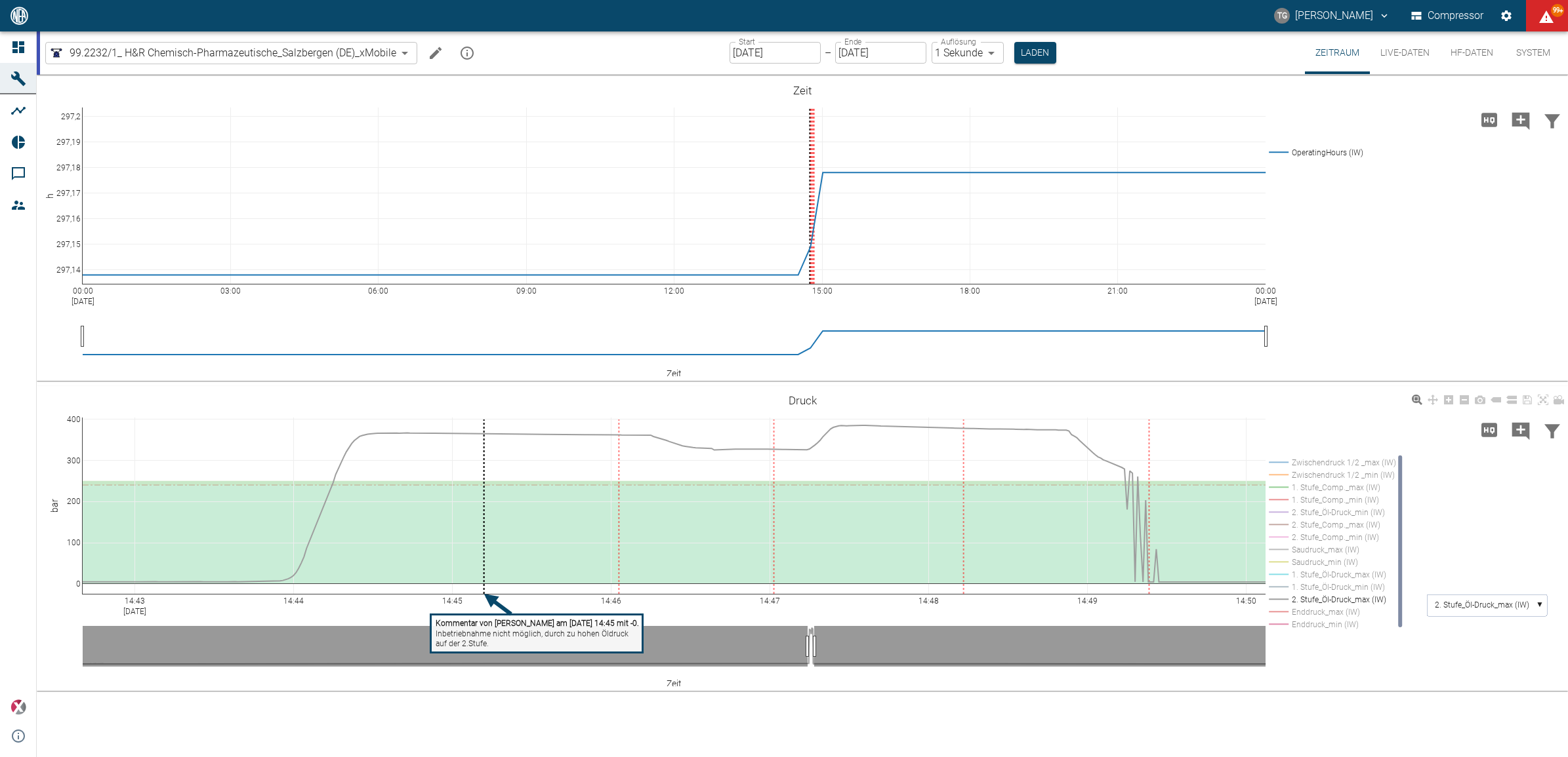
click at [1278, 460] on rect at bounding box center [1329, 463] width 129 height 13
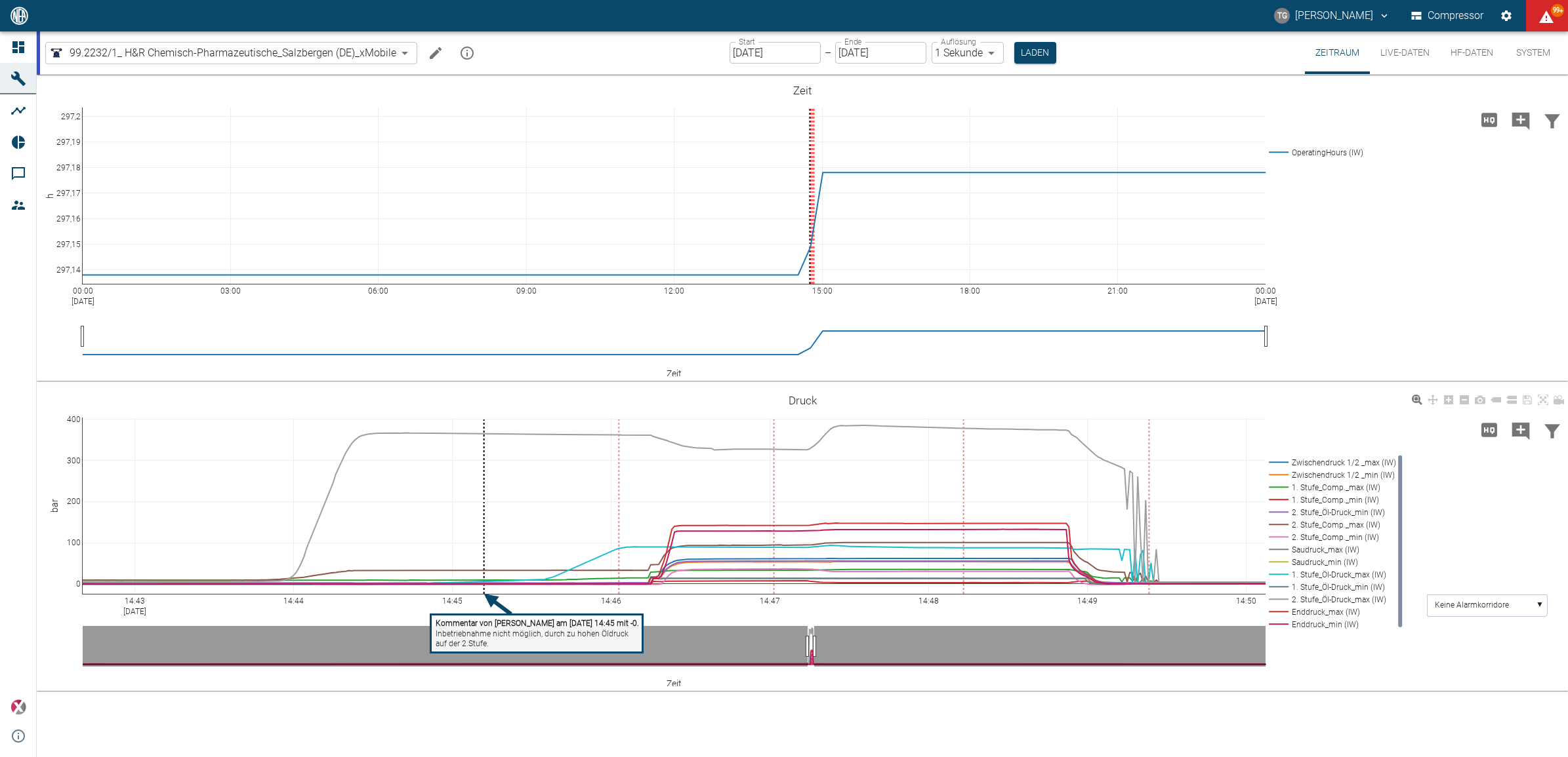
click at [1278, 460] on rect at bounding box center [1329, 463] width 129 height 13
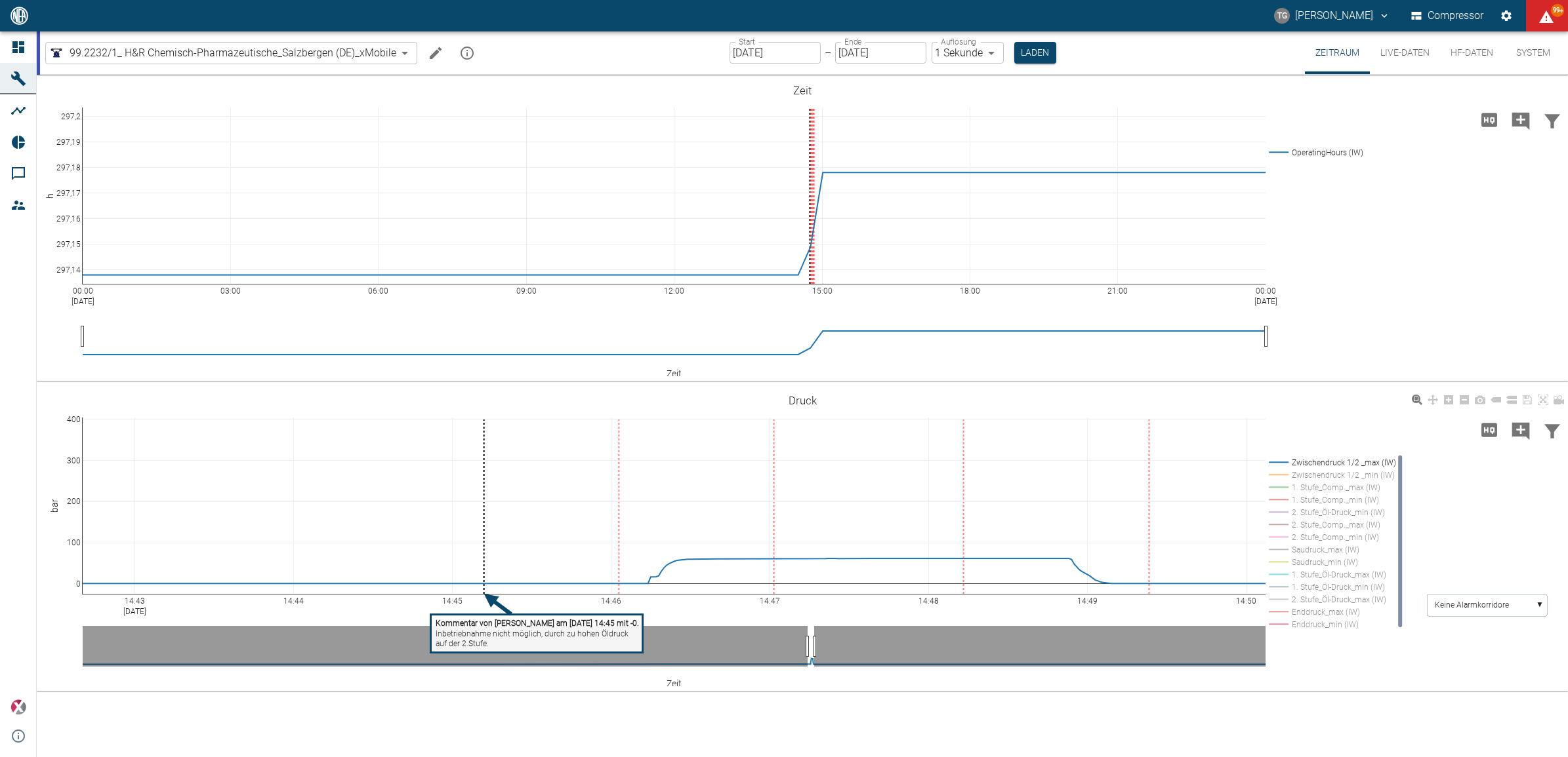
click at [1278, 460] on rect at bounding box center [1329, 463] width 129 height 13
